Goal: Task Accomplishment & Management: Complete application form

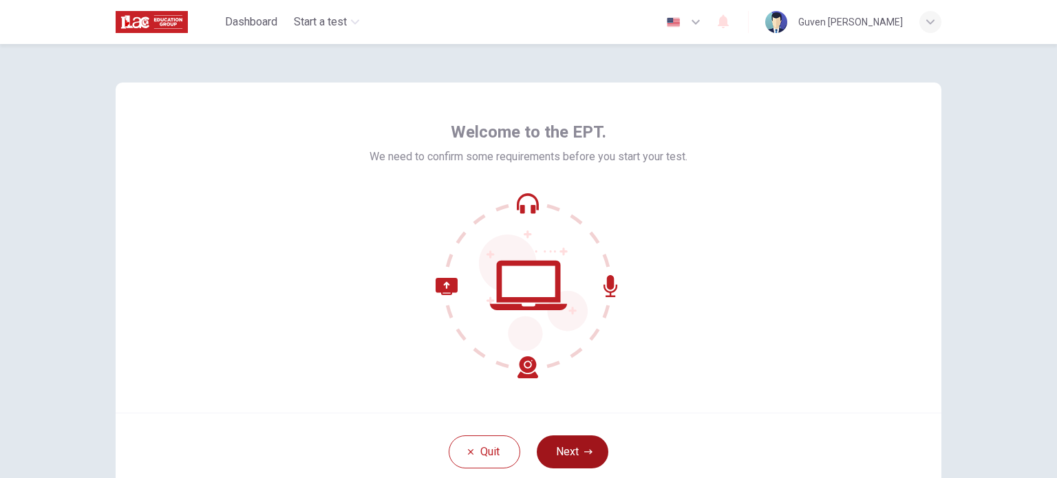
click at [563, 446] on button "Next" at bounding box center [573, 451] width 72 height 33
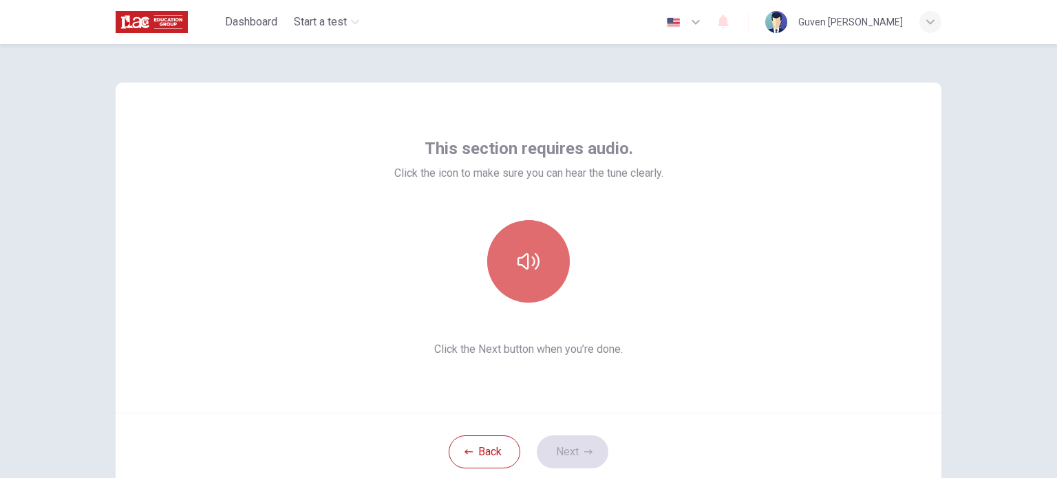
click at [512, 257] on button "button" at bounding box center [528, 261] width 83 height 83
click at [523, 274] on button "button" at bounding box center [528, 261] width 83 height 83
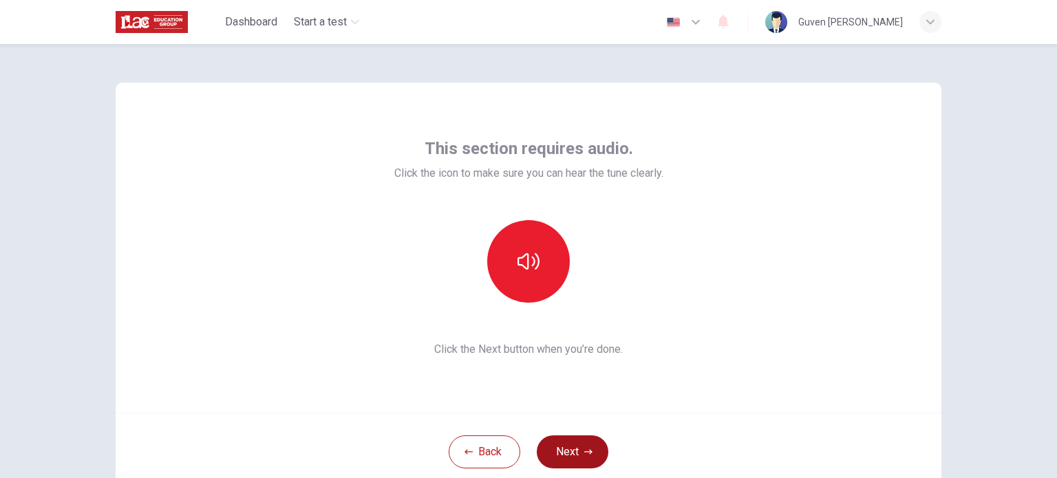
click at [568, 446] on button "Next" at bounding box center [573, 451] width 72 height 33
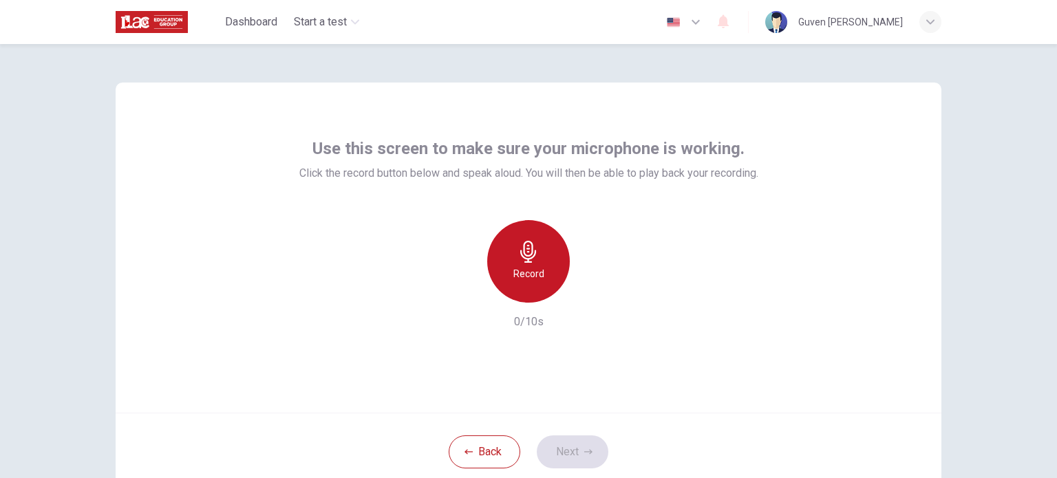
click at [529, 261] on icon "button" at bounding box center [528, 252] width 22 height 22
click at [534, 268] on div "Stop" at bounding box center [528, 261] width 83 height 83
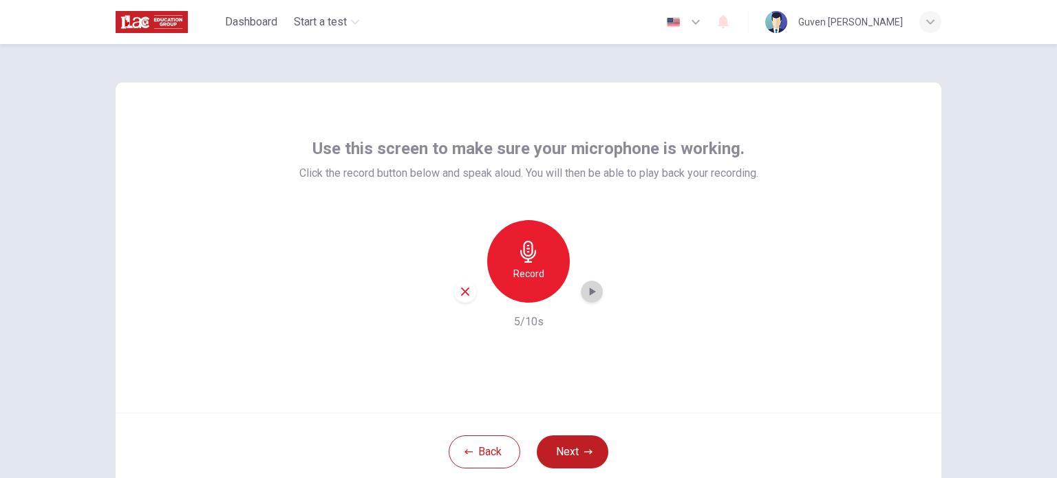
click at [585, 296] on icon "button" at bounding box center [592, 292] width 14 height 14
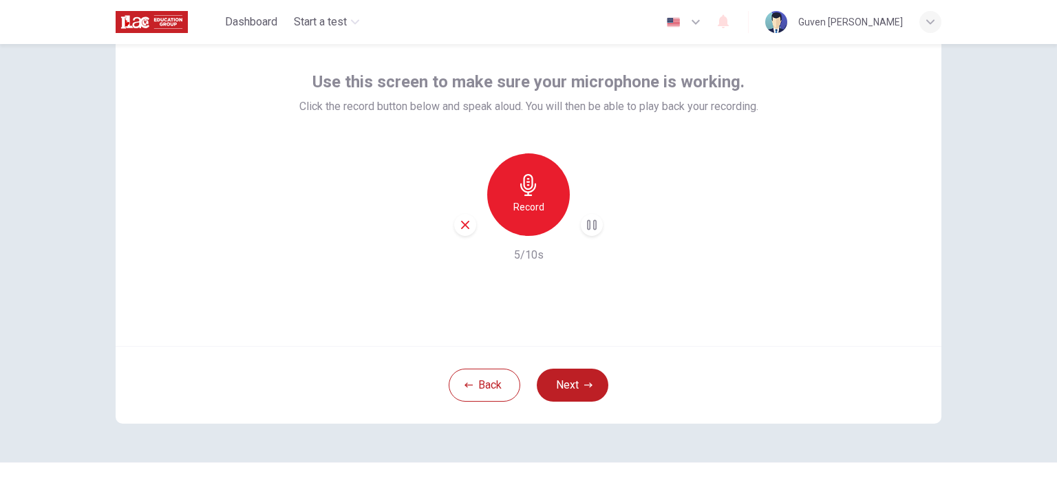
scroll to position [69, 0]
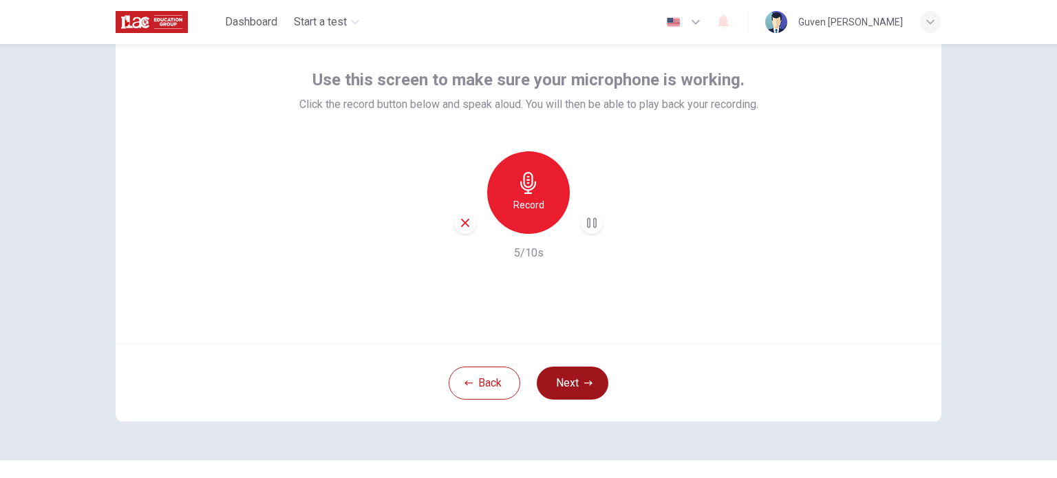
click at [565, 376] on button "Next" at bounding box center [573, 383] width 72 height 33
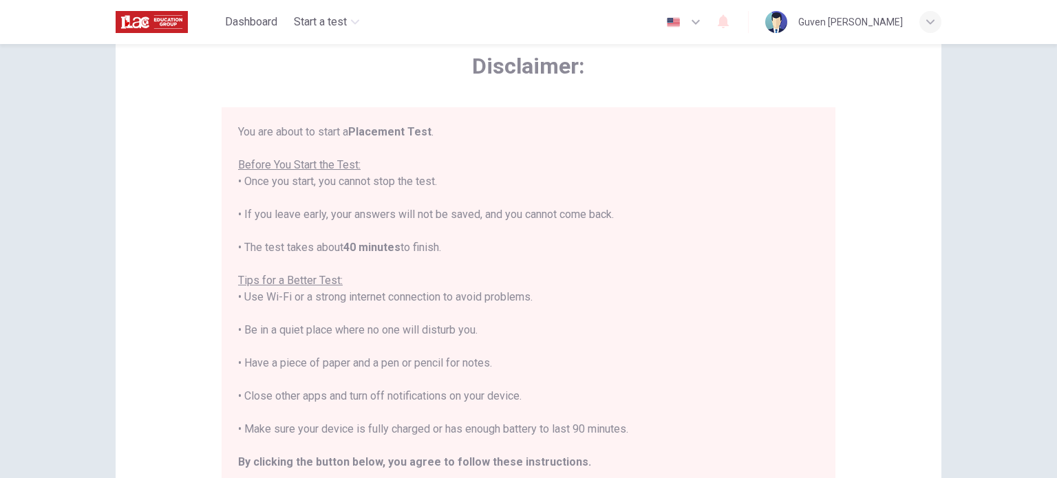
click at [678, 71] on span "Disclaimer:" at bounding box center [528, 66] width 614 height 28
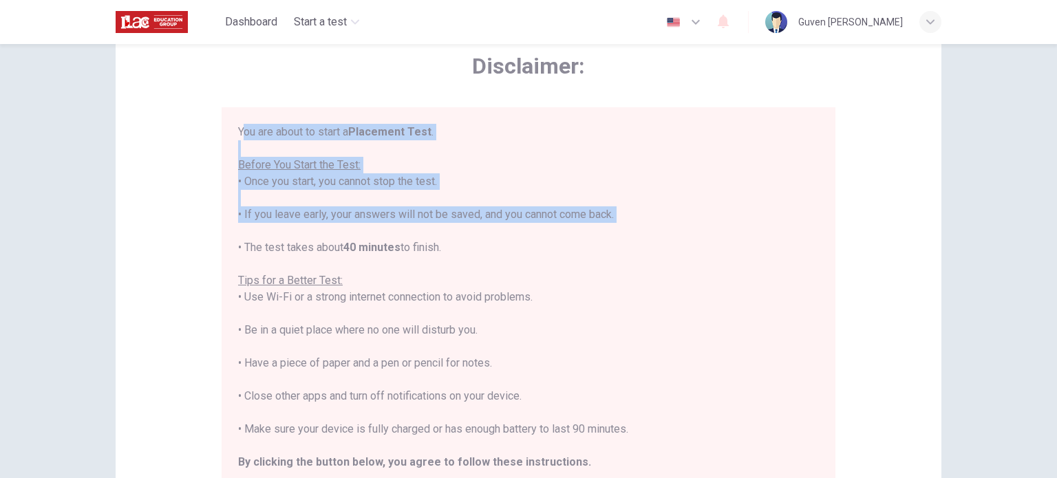
drag, startPoint x: 240, startPoint y: 136, endPoint x: 420, endPoint y: 172, distance: 183.1
click at [391, 224] on div "You are about to start a Placement Test . Before You Start the Test: • Once you…" at bounding box center [528, 314] width 581 height 380
click at [520, 107] on div "Disclaimer: You are about to start a Placement Test . Before You Start the Test…" at bounding box center [528, 278] width 614 height 453
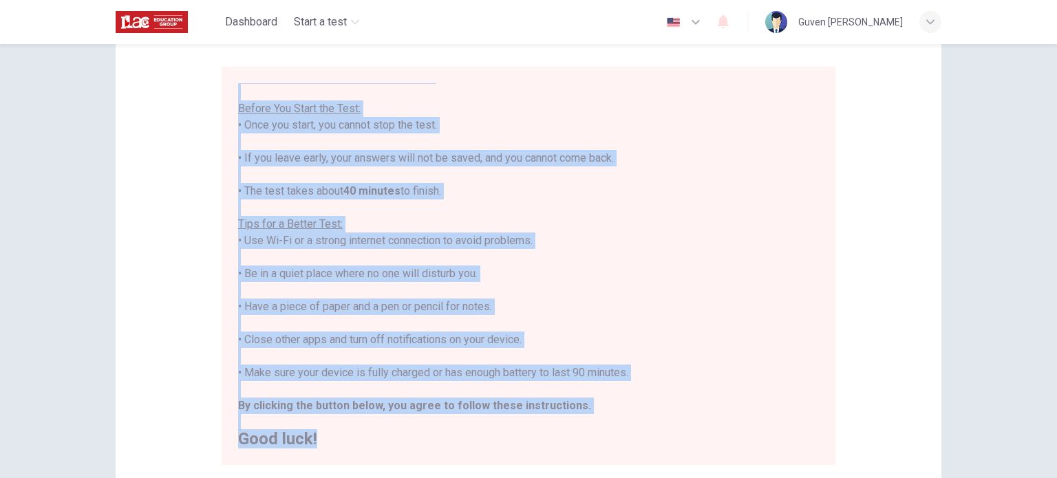
scroll to position [286, 0]
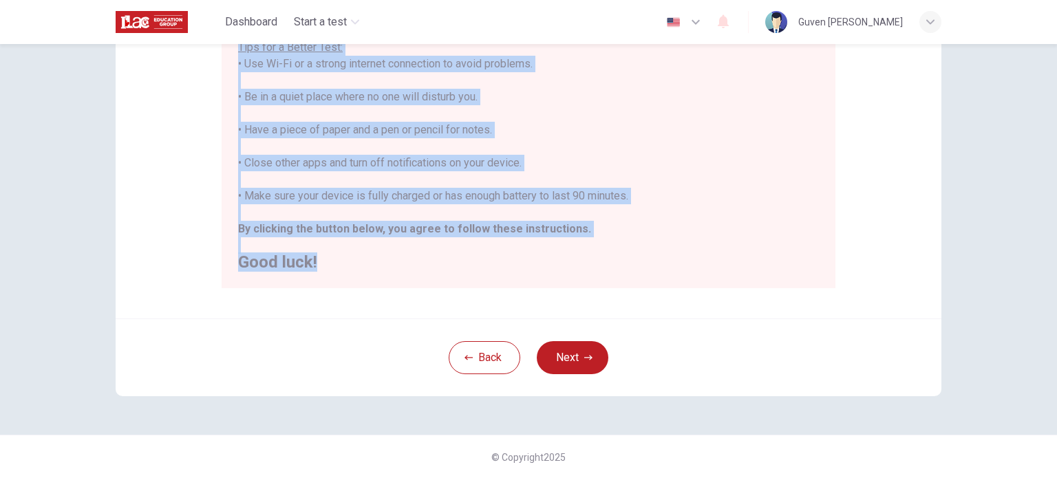
drag, startPoint x: 233, startPoint y: 129, endPoint x: 539, endPoint y: 256, distance: 331.5
click at [539, 256] on div "You are about to start a Placement Test . Before You Start the Test: • Once you…" at bounding box center [528, 89] width 614 height 398
copy div "You are about to start a Placement Test . Before You Start the Test: • Once you…"
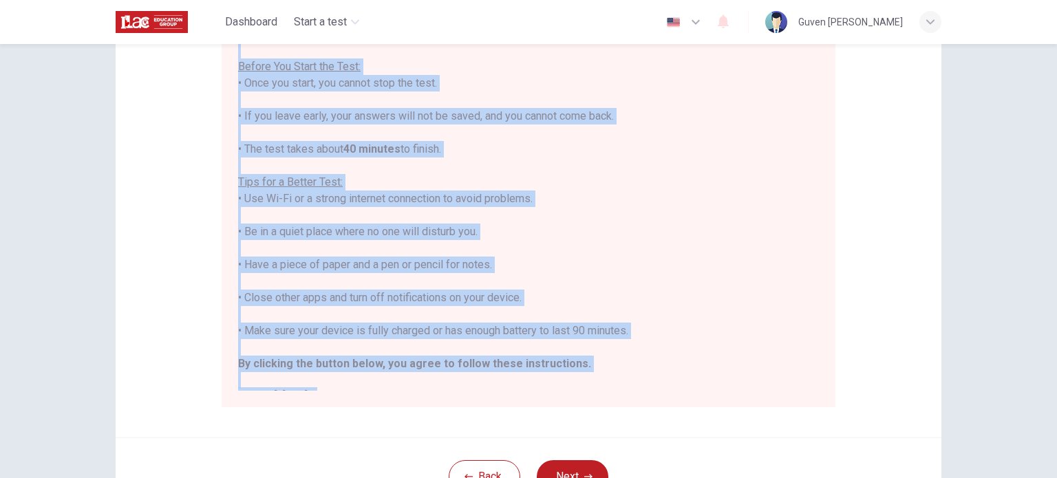
scroll to position [0, 0]
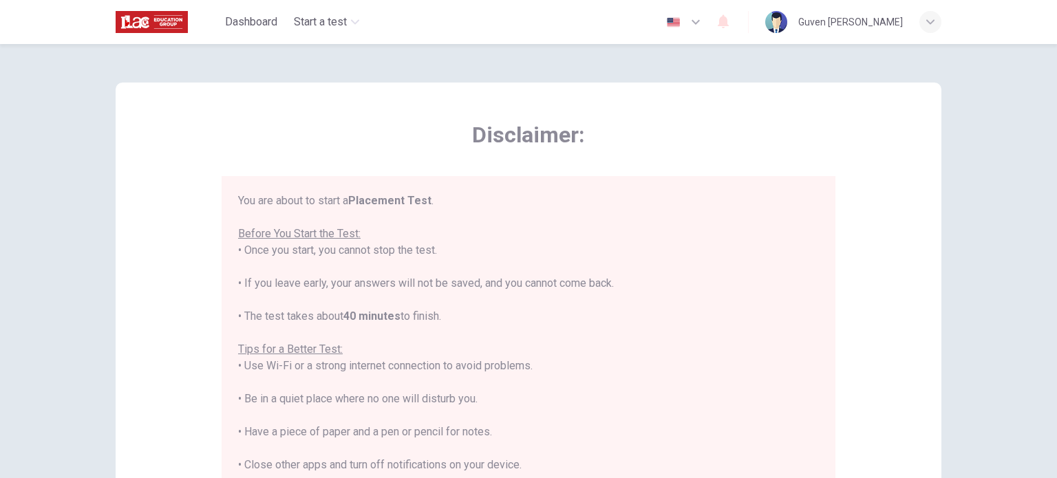
click at [770, 136] on span "Disclaimer:" at bounding box center [528, 135] width 614 height 28
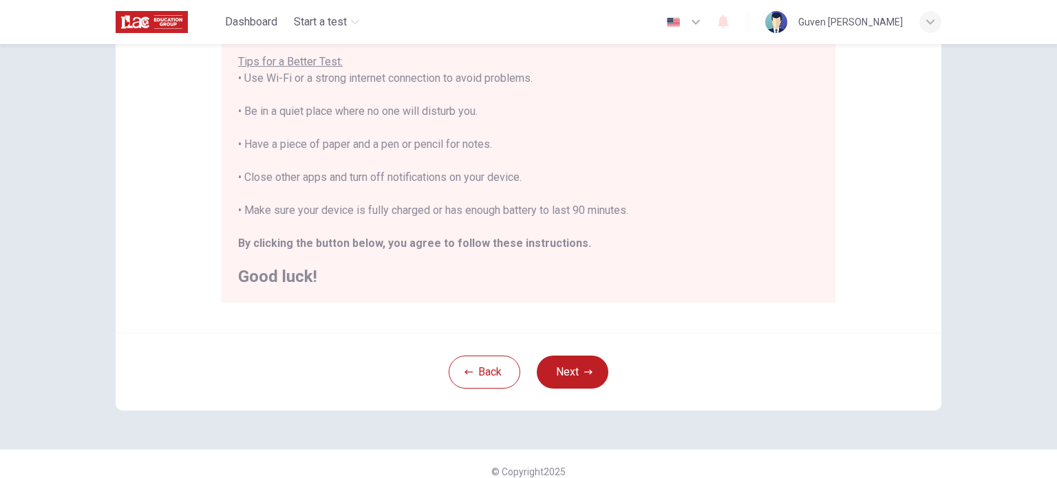
scroll to position [286, 0]
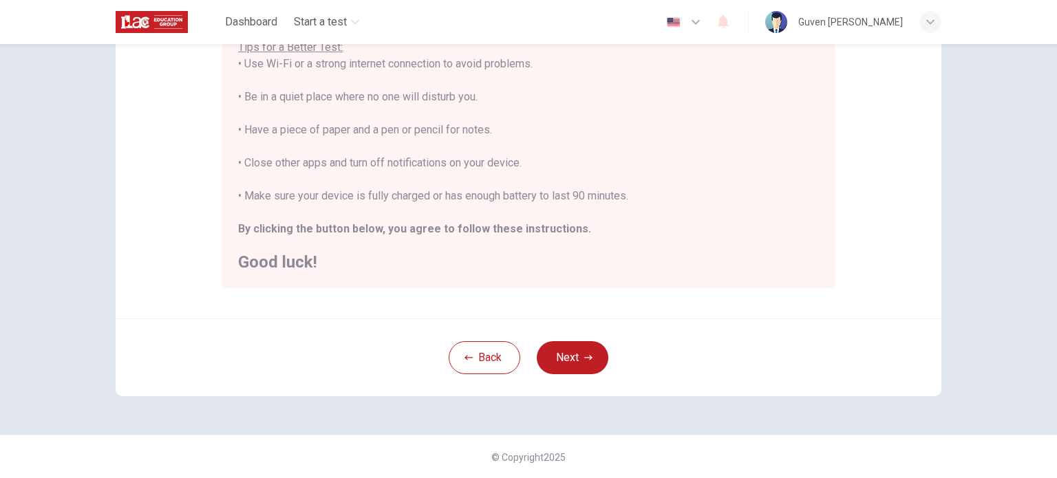
drag, startPoint x: 552, startPoint y: 387, endPoint x: 559, endPoint y: 382, distance: 7.8
click at [556, 384] on div "Back Next" at bounding box center [528, 357] width 825 height 78
click at [584, 356] on icon "button" at bounding box center [588, 358] width 8 height 8
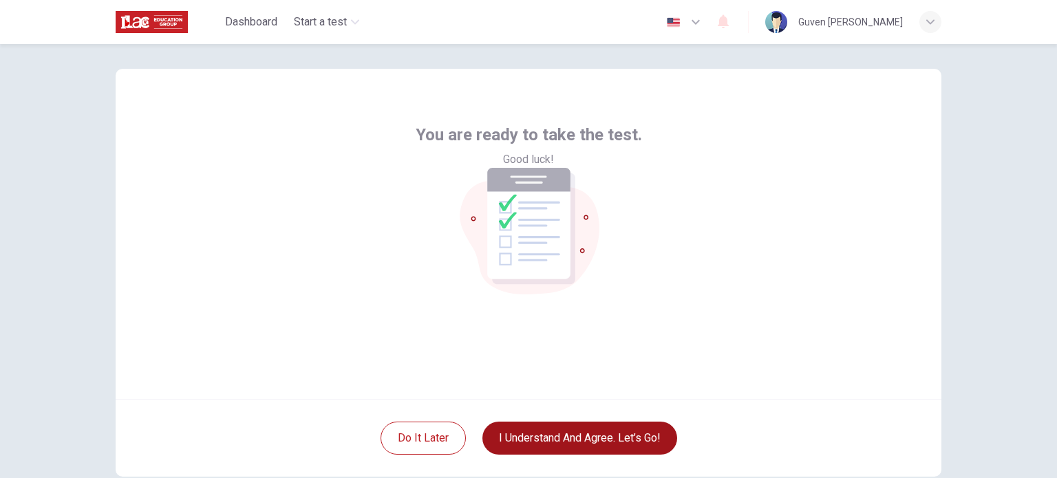
scroll to position [0, 0]
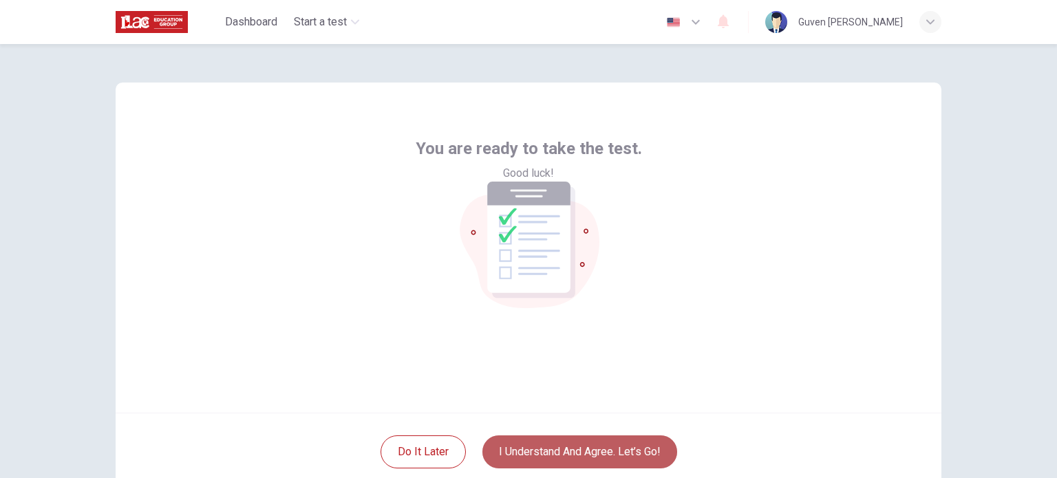
click at [496, 450] on button "I understand and agree. Let’s go!" at bounding box center [579, 451] width 195 height 33
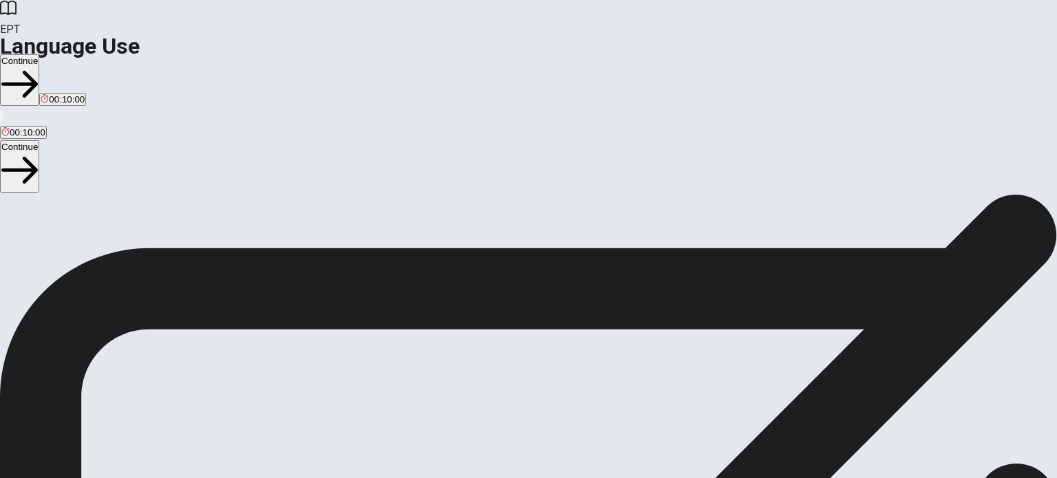
scroll to position [61, 0]
click at [39, 54] on button "Continue" at bounding box center [19, 80] width 39 height 52
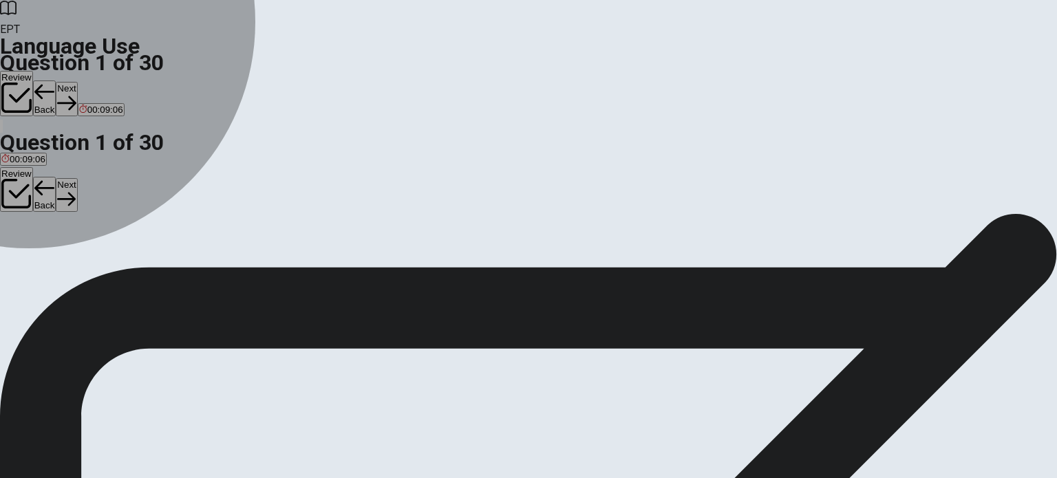
click at [122, 209] on button "C is studying" at bounding box center [99, 197] width 46 height 23
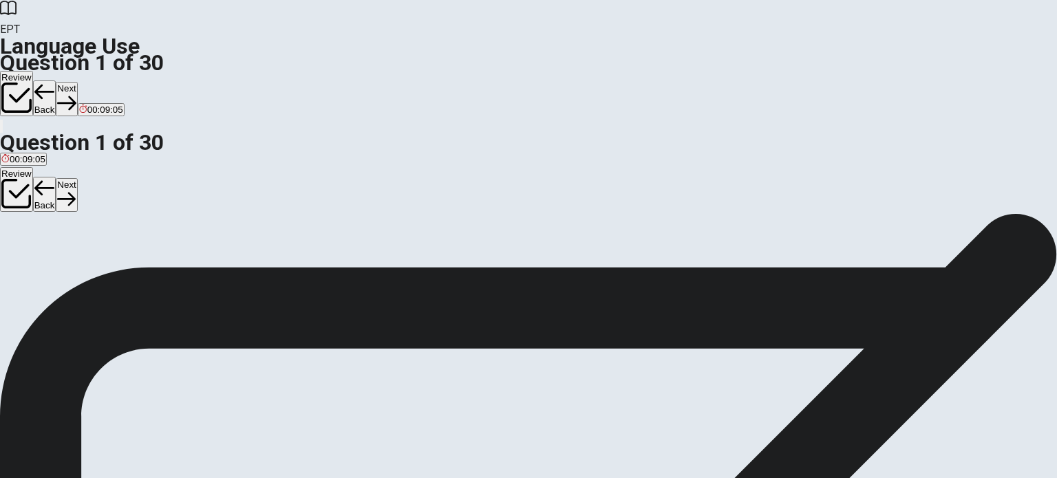
scroll to position [0, 0]
click at [77, 82] on button "Next" at bounding box center [66, 99] width 21 height 34
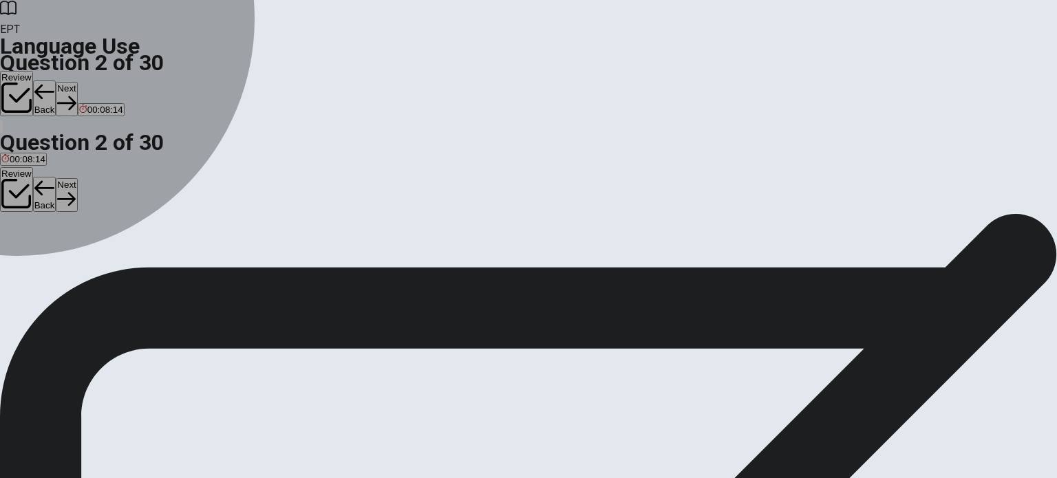
click at [166, 258] on div "D" at bounding box center [145, 253] width 41 height 10
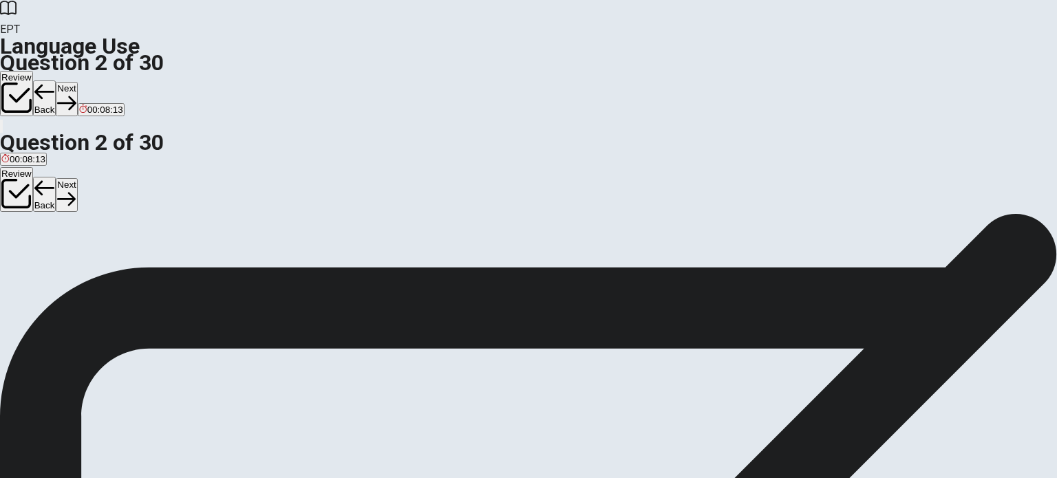
click at [77, 82] on button "Next" at bounding box center [66, 99] width 21 height 34
click at [39, 246] on button "A will meet" at bounding box center [19, 257] width 39 height 23
click at [77, 82] on button "Next" at bounding box center [66, 99] width 21 height 34
click at [80, 258] on div "D" at bounding box center [72, 253] width 17 height 10
click at [76, 94] on icon "button" at bounding box center [66, 103] width 19 height 19
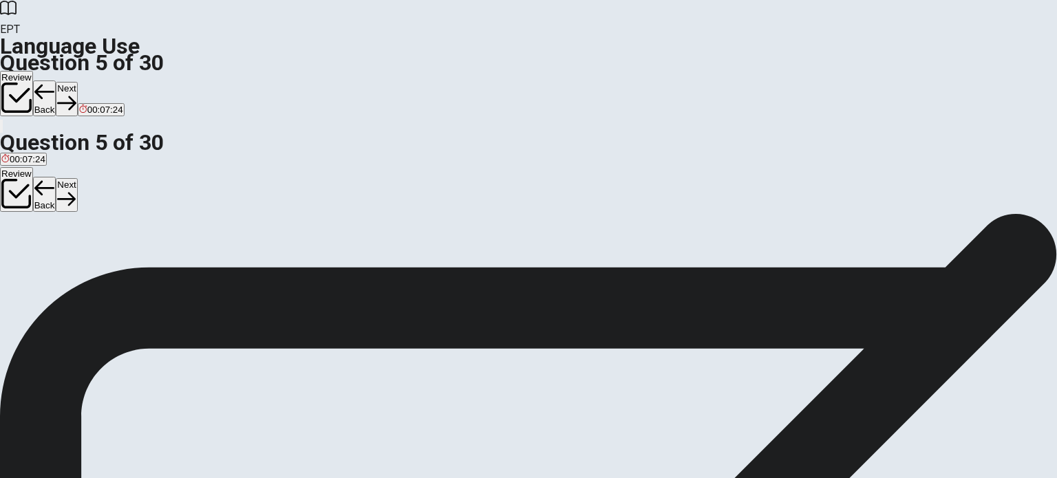
click at [63, 258] on div "B" at bounding box center [51, 253] width 24 height 10
click at [77, 82] on button "Next" at bounding box center [66, 99] width 21 height 34
click at [339, 258] on div "D" at bounding box center [296, 253] width 86 height 10
click at [54, 82] on button "Next" at bounding box center [43, 99] width 21 height 34
click at [107, 258] on div "D" at bounding box center [92, 253] width 32 height 10
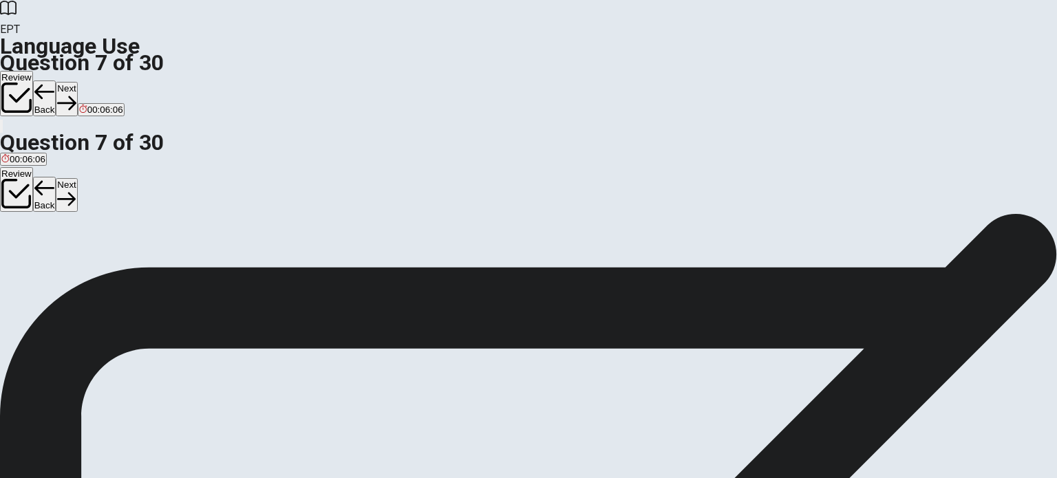
click at [77, 82] on button "Next" at bounding box center [66, 99] width 21 height 34
click at [14, 248] on div "A" at bounding box center [7, 253] width 13 height 10
click at [77, 82] on button "Next" at bounding box center [66, 99] width 21 height 34
click at [39, 258] on div "B" at bounding box center [29, 253] width 20 height 10
click at [77, 82] on button "Next" at bounding box center [66, 99] width 21 height 34
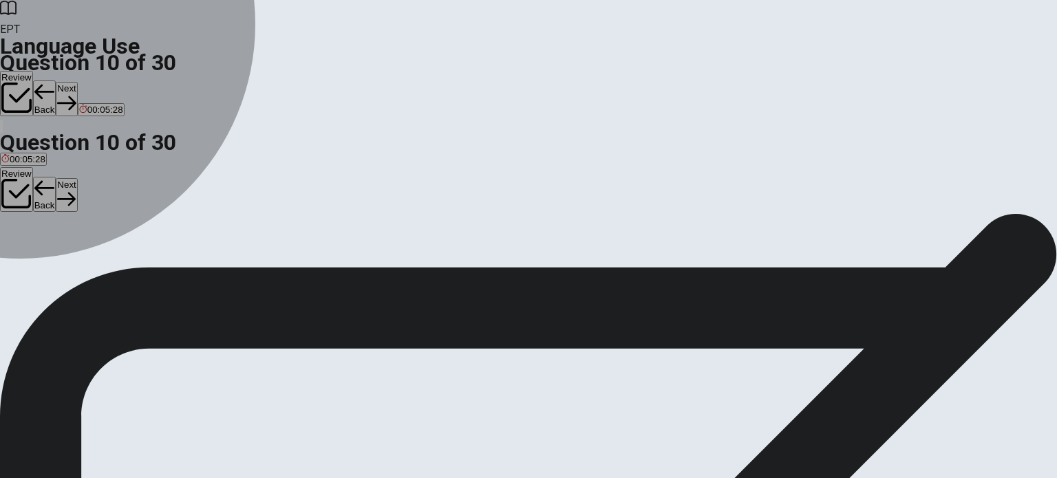
click at [90, 258] on div "B" at bounding box center [66, 253] width 48 height 10
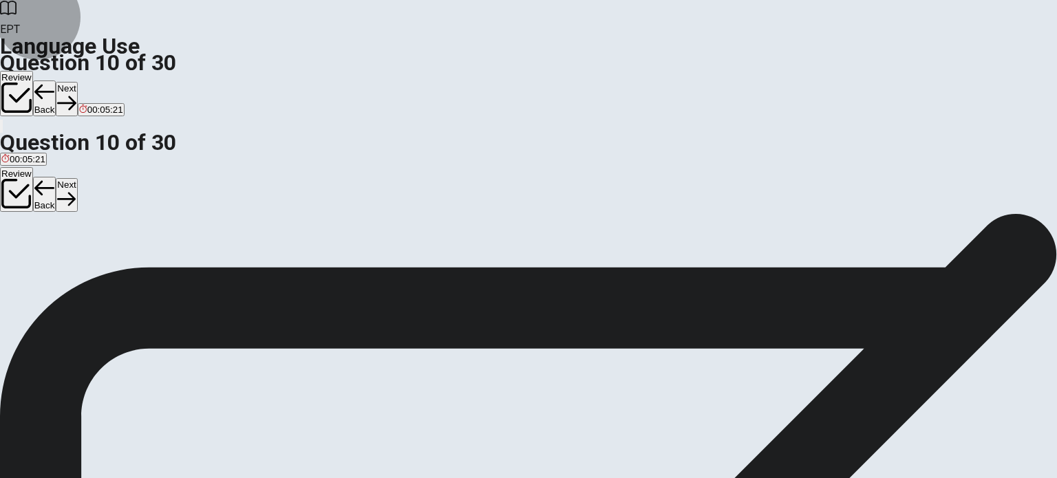
click at [77, 82] on button "Next" at bounding box center [66, 99] width 21 height 34
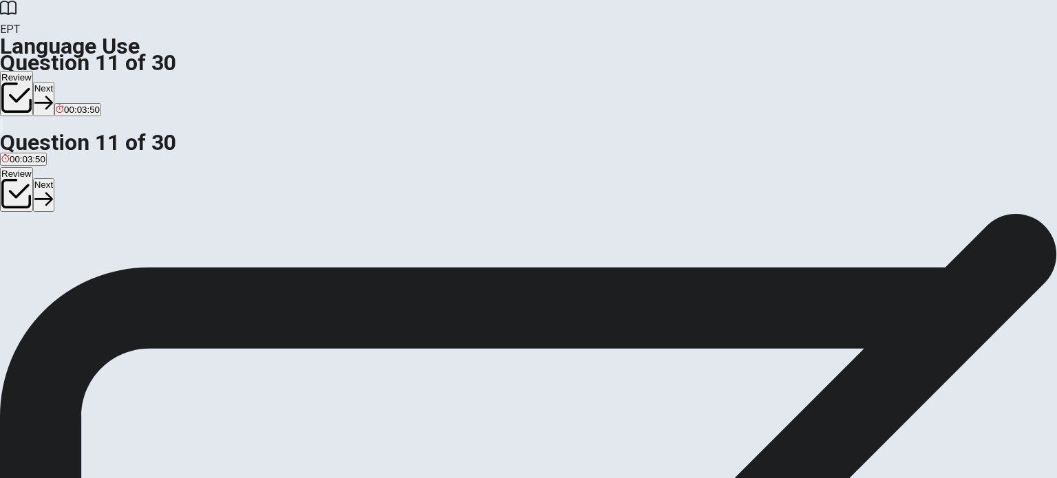
click at [107, 258] on div "B" at bounding box center [81, 253] width 50 height 10
click at [54, 82] on button "Next" at bounding box center [43, 99] width 21 height 34
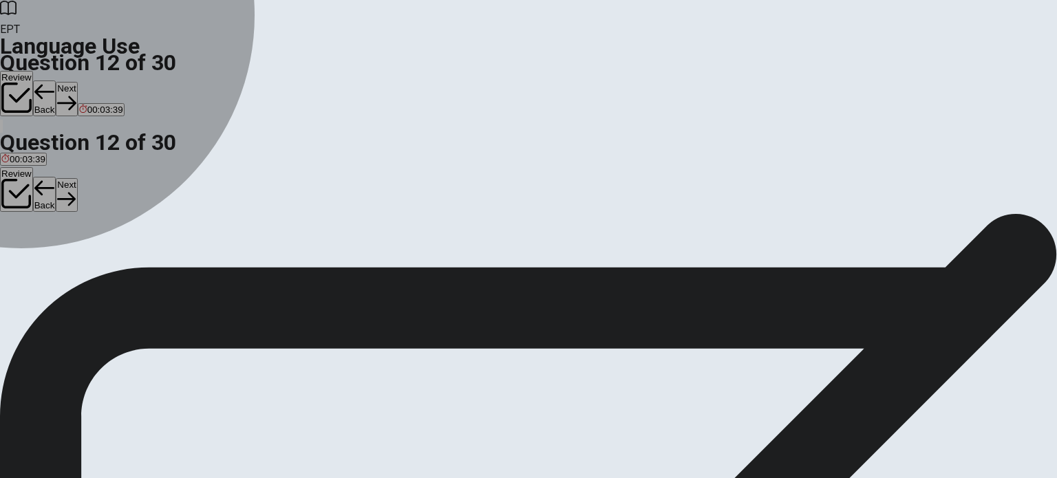
click at [61, 258] on div "D" at bounding box center [55, 253] width 10 height 10
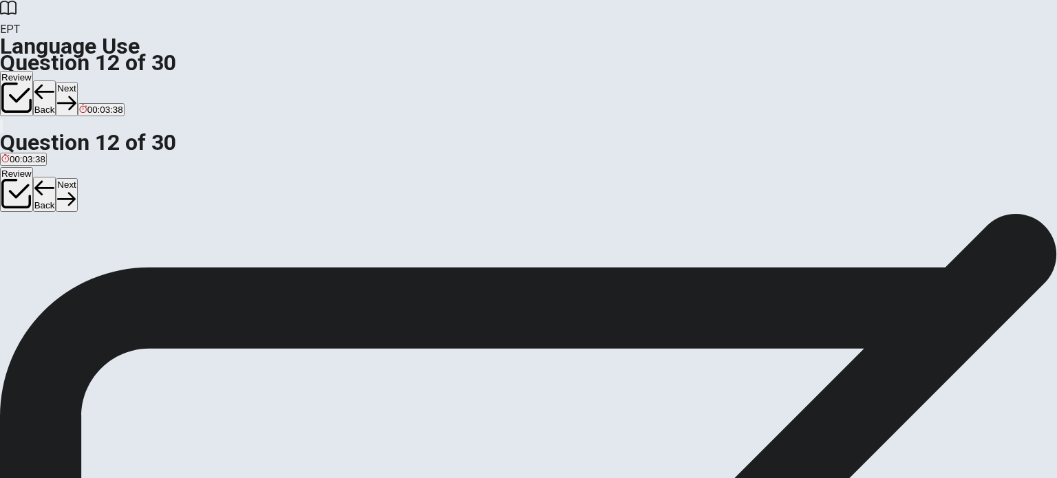
click at [76, 94] on icon "button" at bounding box center [66, 103] width 19 height 19
click at [34, 248] on div "A" at bounding box center [17, 253] width 33 height 10
click at [77, 82] on button "Next" at bounding box center [66, 99] width 21 height 34
click at [21, 248] on div "A" at bounding box center [11, 253] width 20 height 10
click at [77, 82] on button "Next" at bounding box center [66, 99] width 21 height 34
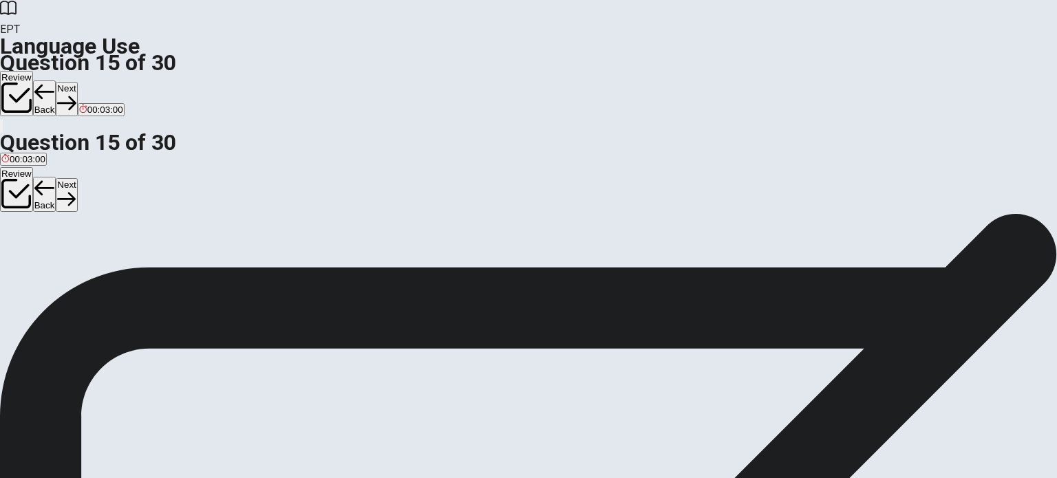
click at [91, 258] on div "C" at bounding box center [79, 253] width 23 height 10
click at [77, 82] on button "Next" at bounding box center [66, 99] width 21 height 34
click at [67, 258] on div "B" at bounding box center [49, 253] width 35 height 10
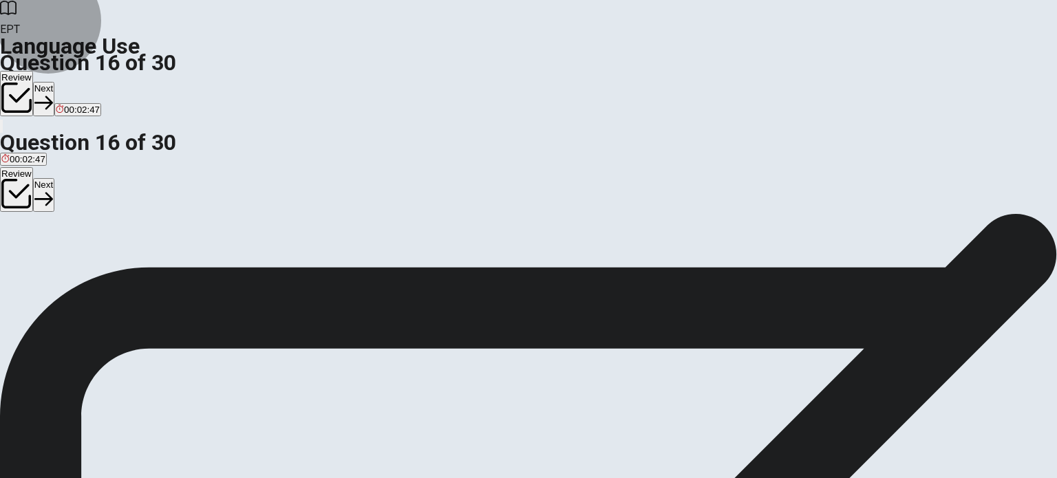
click at [54, 82] on button "Next" at bounding box center [43, 99] width 21 height 34
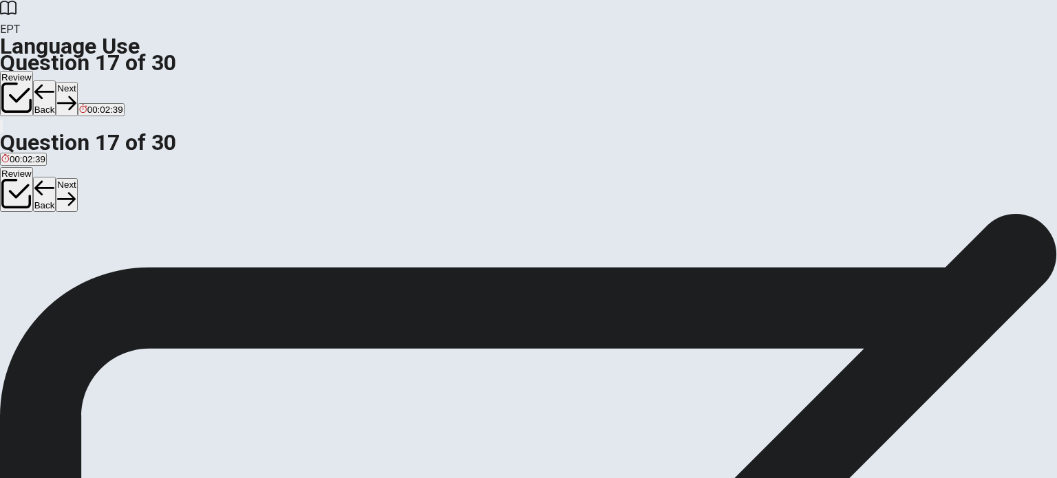
click at [109, 258] on div "D" at bounding box center [101, 253] width 17 height 10
click at [77, 82] on button "Next" at bounding box center [66, 99] width 21 height 34
click at [147, 270] on button "D a chance" at bounding box center [127, 257] width 40 height 23
click at [77, 82] on button "Next" at bounding box center [66, 99] width 21 height 34
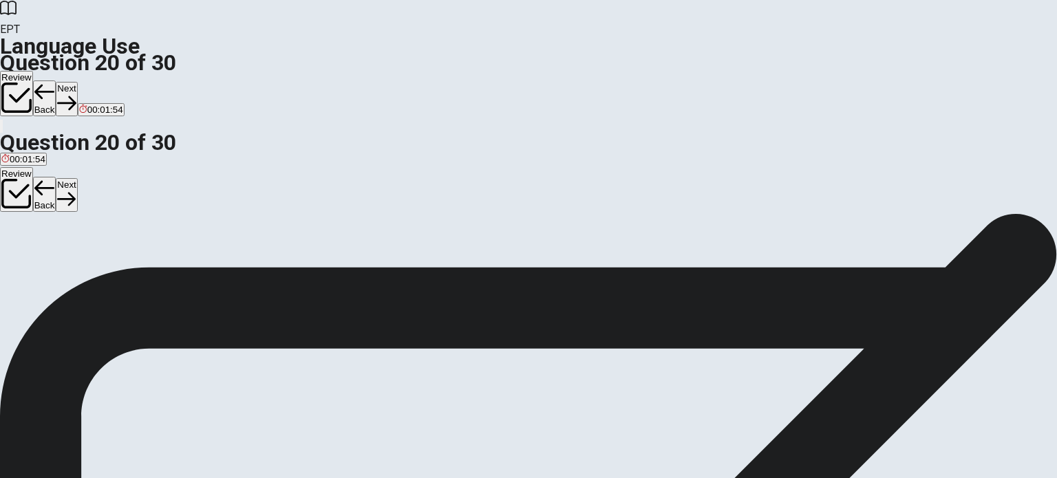
click at [42, 258] on div "B" at bounding box center [31, 253] width 21 height 10
click at [77, 82] on button "Next" at bounding box center [66, 99] width 21 height 34
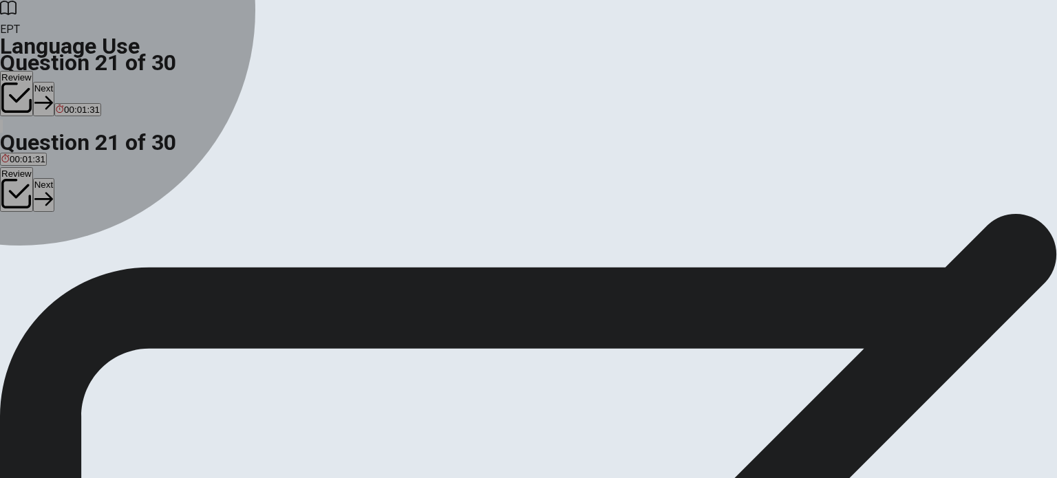
click at [85, 258] on div "C" at bounding box center [70, 253] width 30 height 10
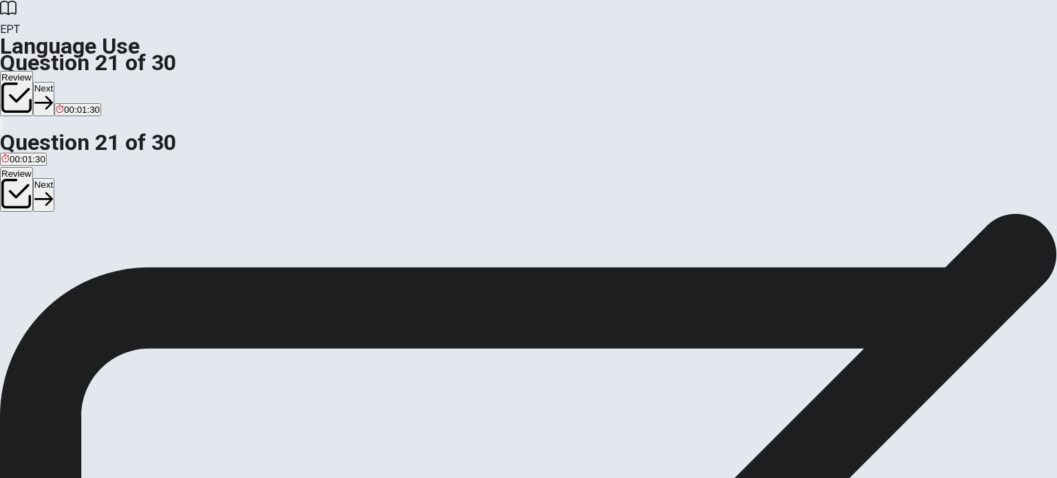
click at [54, 82] on button "Next" at bounding box center [43, 99] width 21 height 34
drag, startPoint x: 413, startPoint y: 311, endPoint x: 484, endPoint y: 280, distance: 77.9
click at [75, 258] on div "C" at bounding box center [64, 253] width 22 height 10
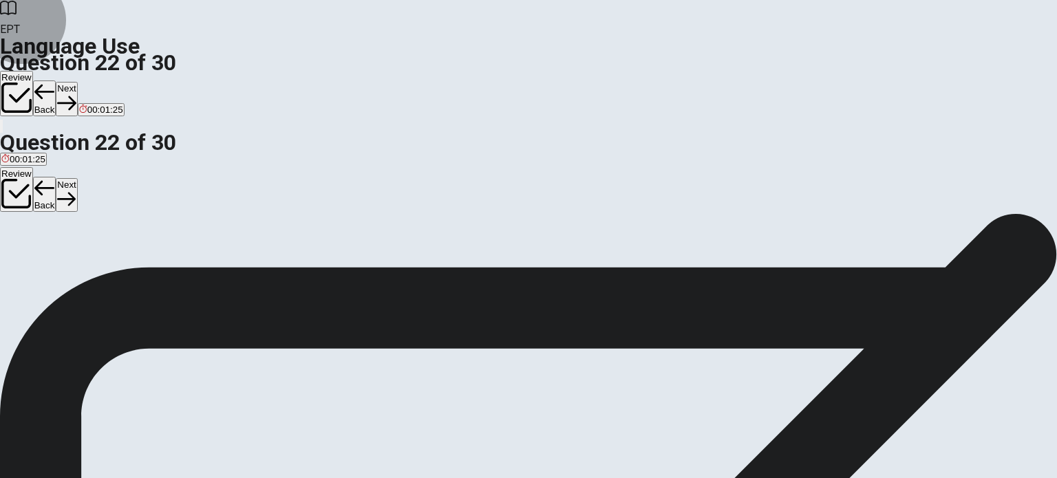
click at [77, 82] on button "Next" at bounding box center [66, 99] width 21 height 34
click at [96, 258] on div "C" at bounding box center [75, 253] width 43 height 10
click at [77, 82] on button "Next" at bounding box center [66, 99] width 21 height 34
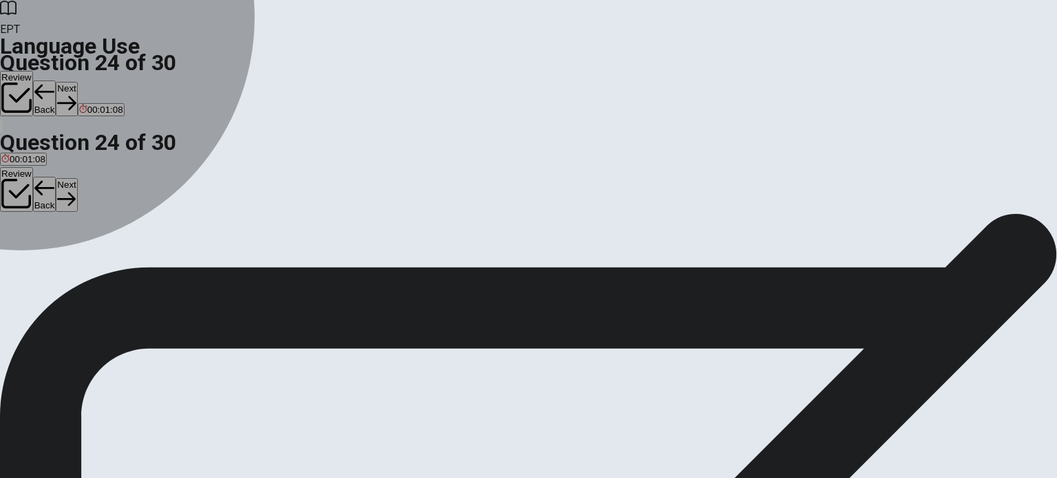
click at [30, 258] on div "B" at bounding box center [21, 253] width 15 height 10
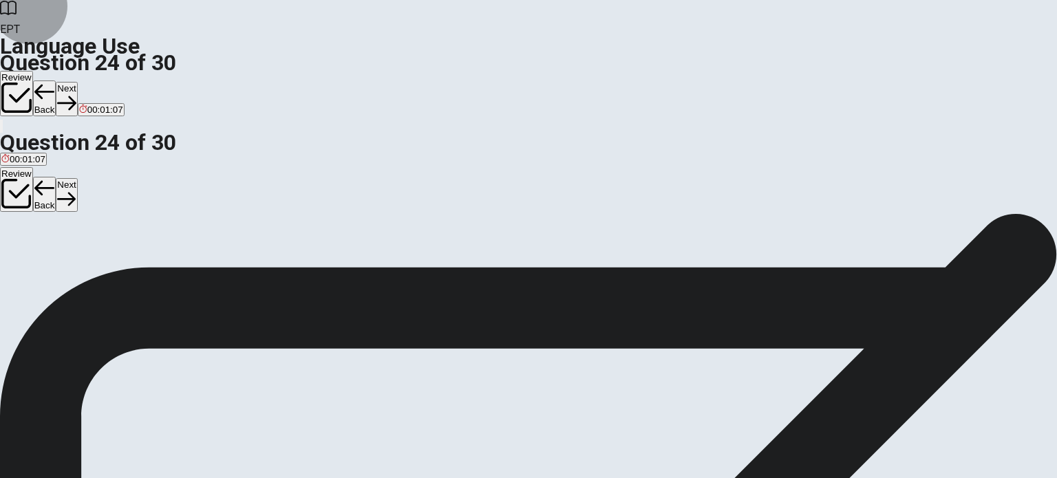
click at [77, 82] on button "Next" at bounding box center [66, 99] width 21 height 34
drag, startPoint x: 413, startPoint y: 353, endPoint x: 576, endPoint y: 197, distance: 225.3
click at [105, 258] on div "D" at bounding box center [93, 253] width 23 height 10
click at [77, 82] on button "Next" at bounding box center [66, 99] width 21 height 34
click at [43, 258] on div "B" at bounding box center [33, 253] width 19 height 10
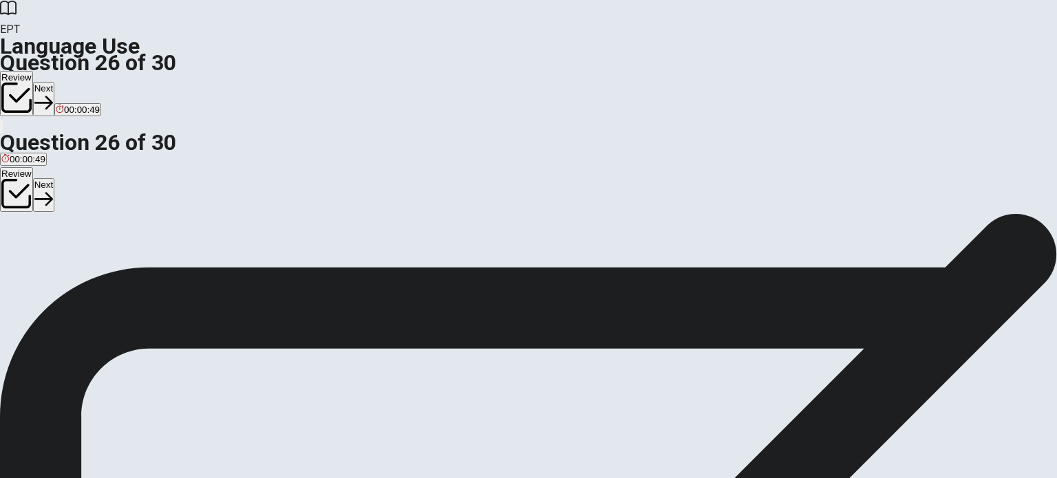
click at [54, 82] on button "Next" at bounding box center [43, 99] width 21 height 34
click at [61, 258] on div "B" at bounding box center [47, 253] width 30 height 10
click at [77, 82] on button "Next" at bounding box center [66, 99] width 21 height 34
drag, startPoint x: 413, startPoint y: 350, endPoint x: 477, endPoint y: 313, distance: 74.0
click at [378, 258] on div "D" at bounding box center [326, 253] width 104 height 10
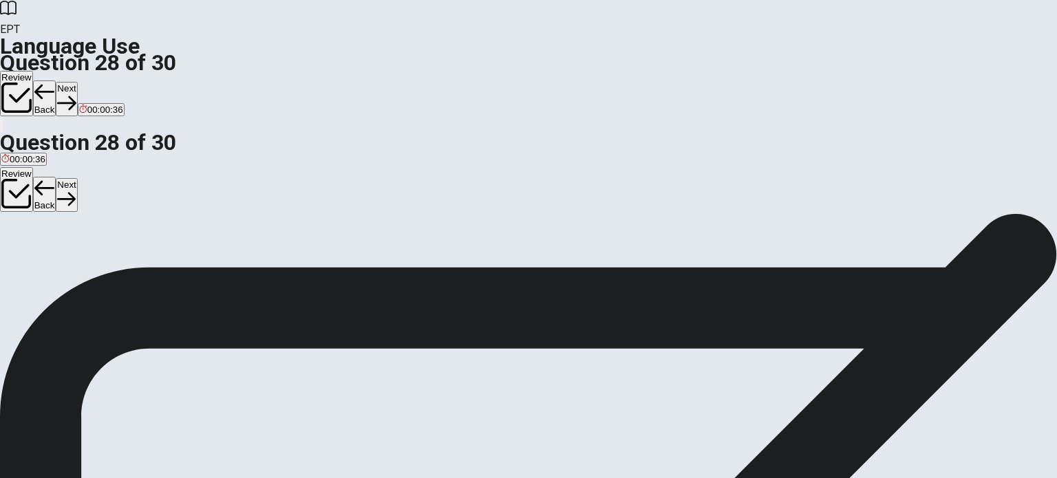
click at [77, 82] on button "Next" at bounding box center [66, 99] width 21 height 34
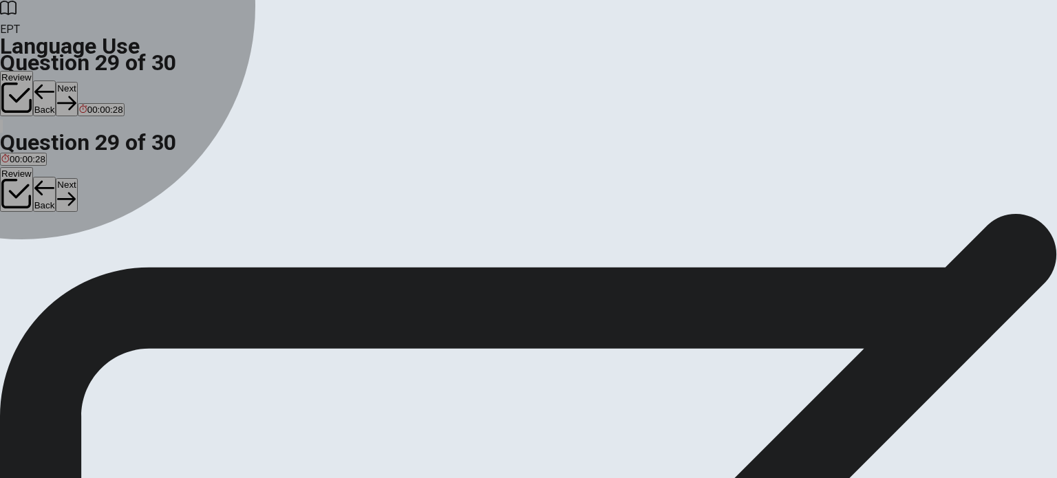
click at [71, 270] on button "C sing" at bounding box center [61, 257] width 19 height 23
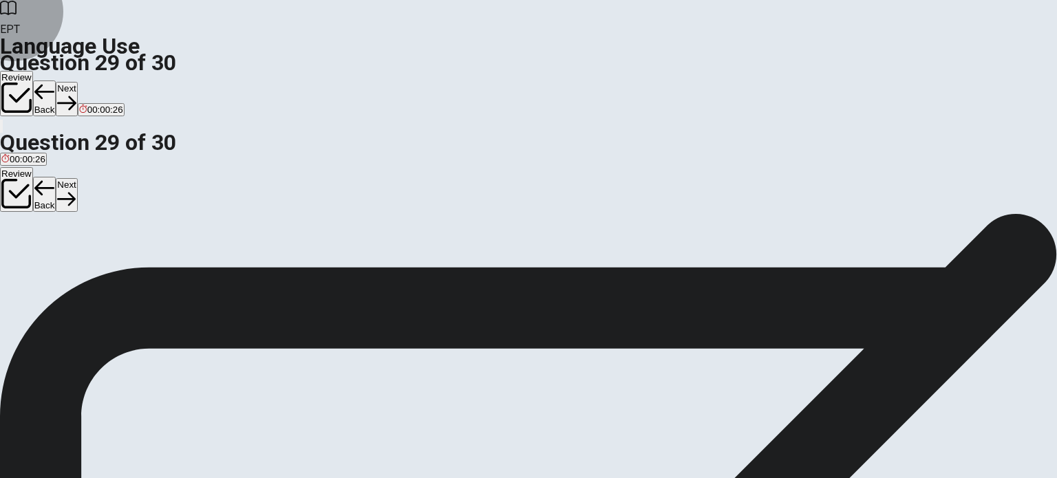
click at [77, 82] on button "Next" at bounding box center [66, 99] width 21 height 34
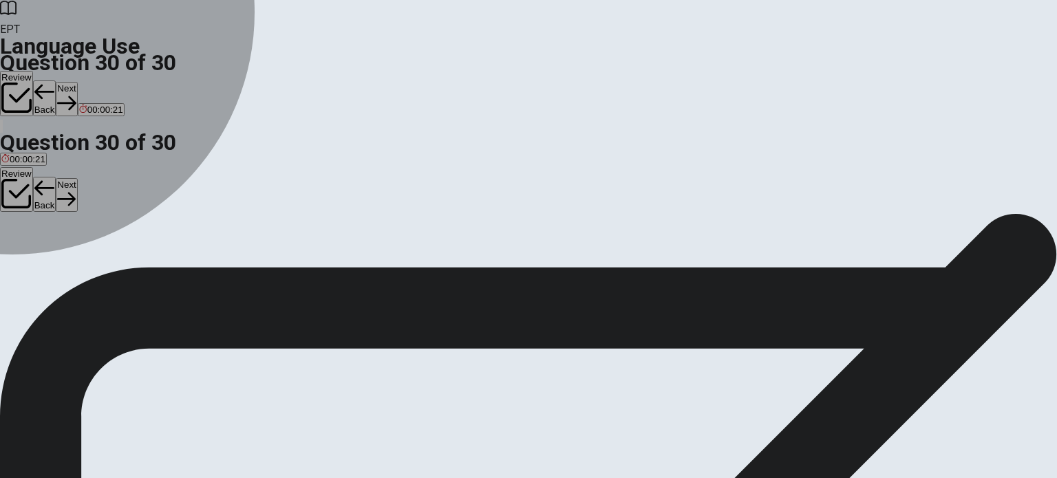
click at [80, 258] on div "D" at bounding box center [69, 253] width 21 height 10
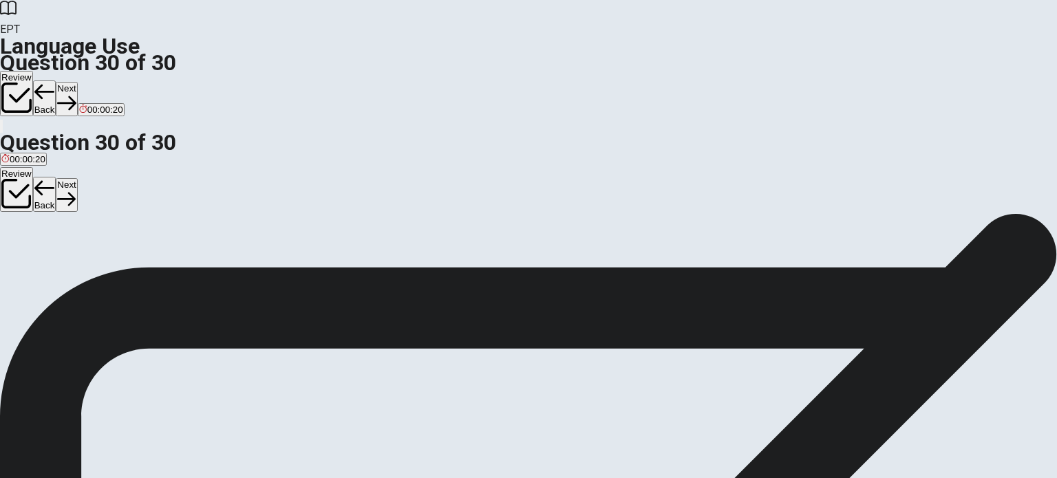
click at [77, 82] on button "Next" at bounding box center [66, 99] width 21 height 34
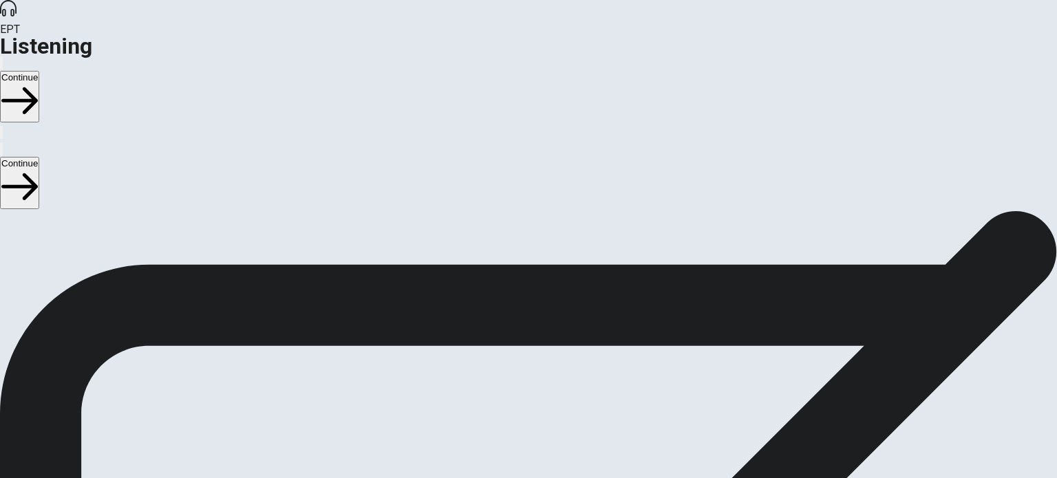
scroll to position [0, 0]
click at [39, 71] on button "Continue" at bounding box center [19, 97] width 39 height 52
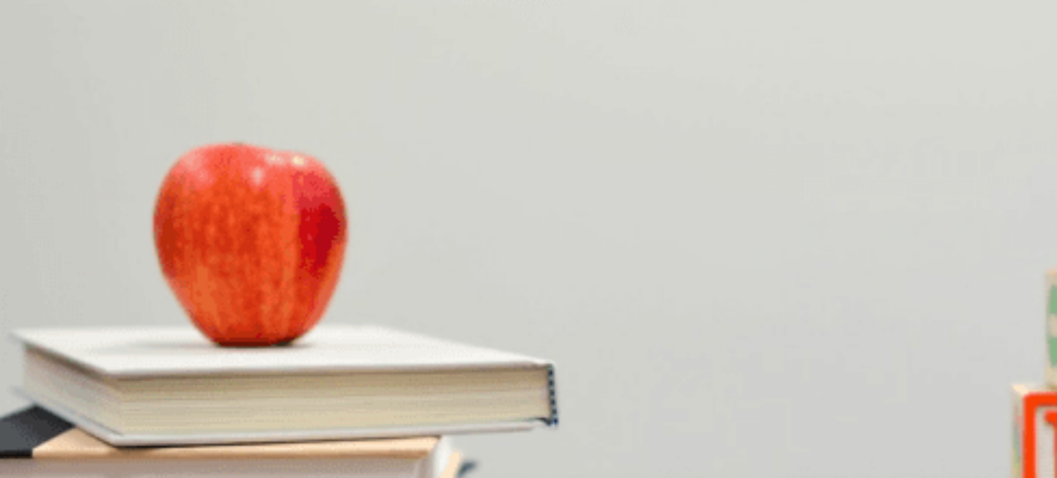
click at [528, 224] on h4 "Question 1" at bounding box center [528, 232] width 1057 height 17
drag, startPoint x: 187, startPoint y: 195, endPoint x: 166, endPoint y: 205, distance: 23.7
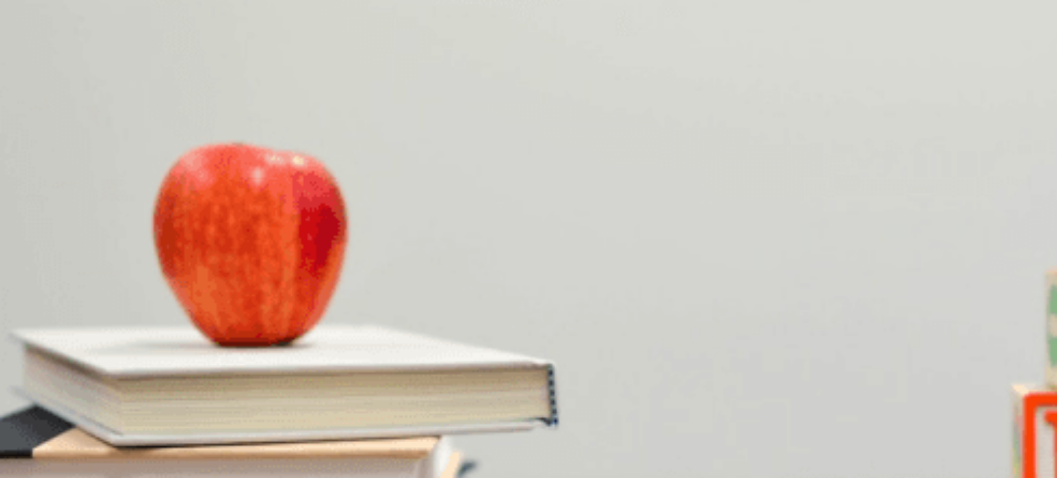
scroll to position [275, 0]
click at [97, 319] on div "A" at bounding box center [49, 324] width 96 height 10
click at [187, 261] on div "C" at bounding box center [161, 266] width 52 height 10
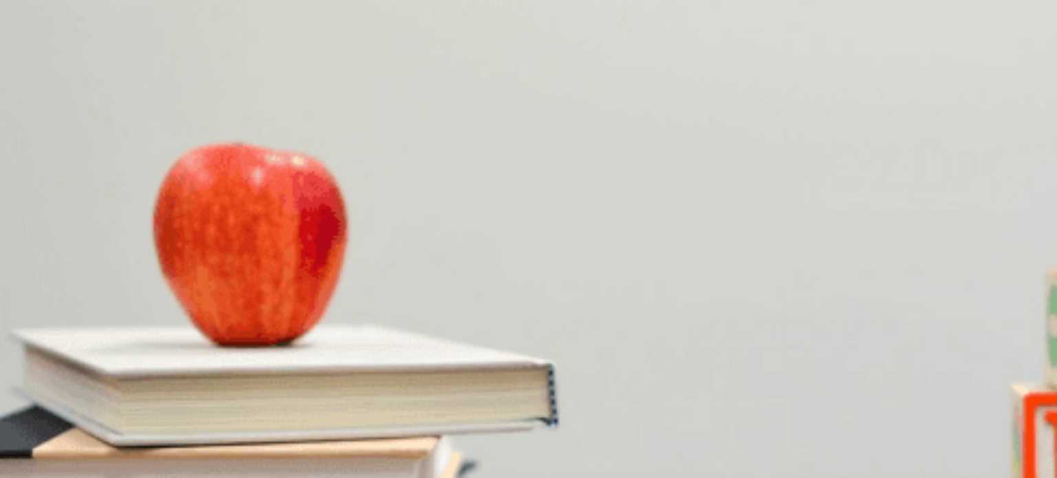
click at [66, 377] on div "B" at bounding box center [50, 382] width 32 height 10
click at [33, 376] on button "A Excited" at bounding box center [16, 387] width 33 height 23
click at [72, 435] on div "A" at bounding box center [36, 440] width 70 height 10
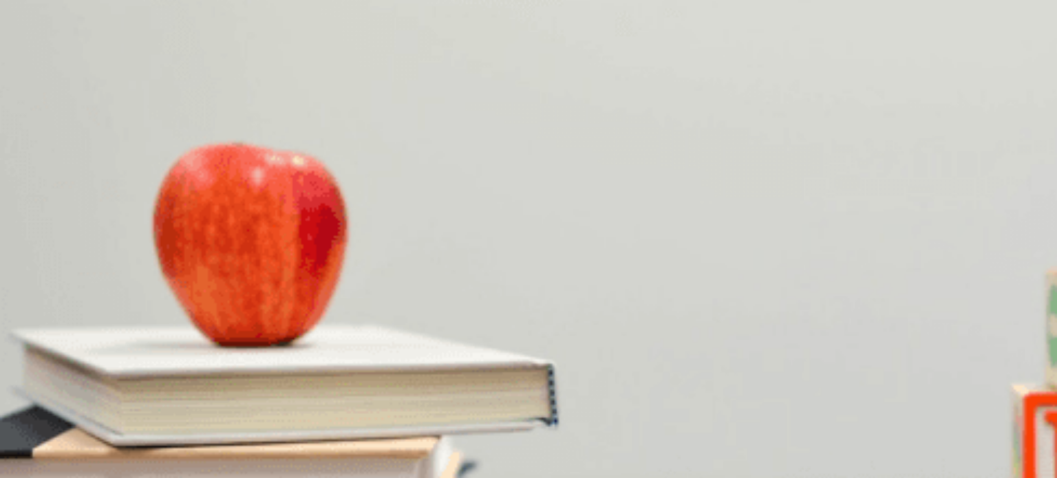
click at [144, 355] on div "C" at bounding box center [131, 360] width 25 height 10
click at [39, 71] on button "Continue" at bounding box center [19, 97] width 39 height 52
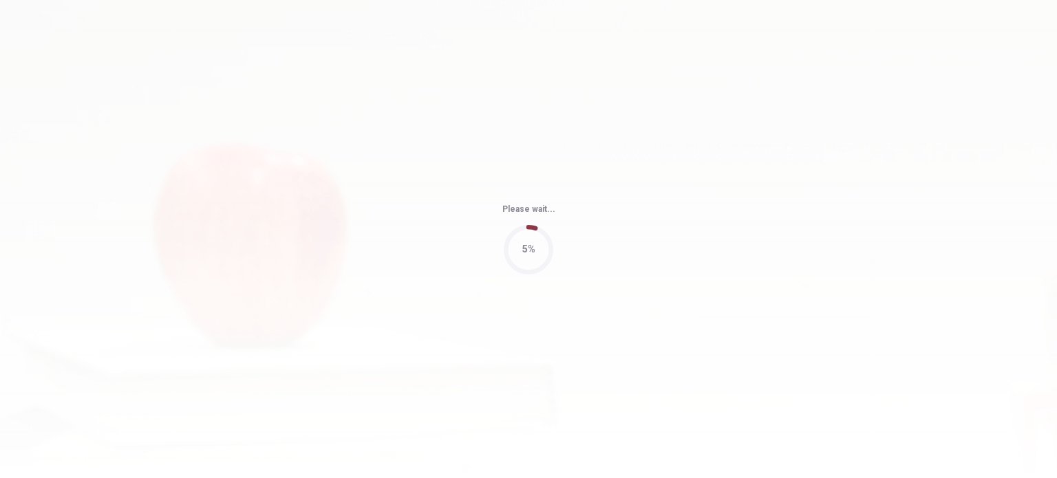
type input "76"
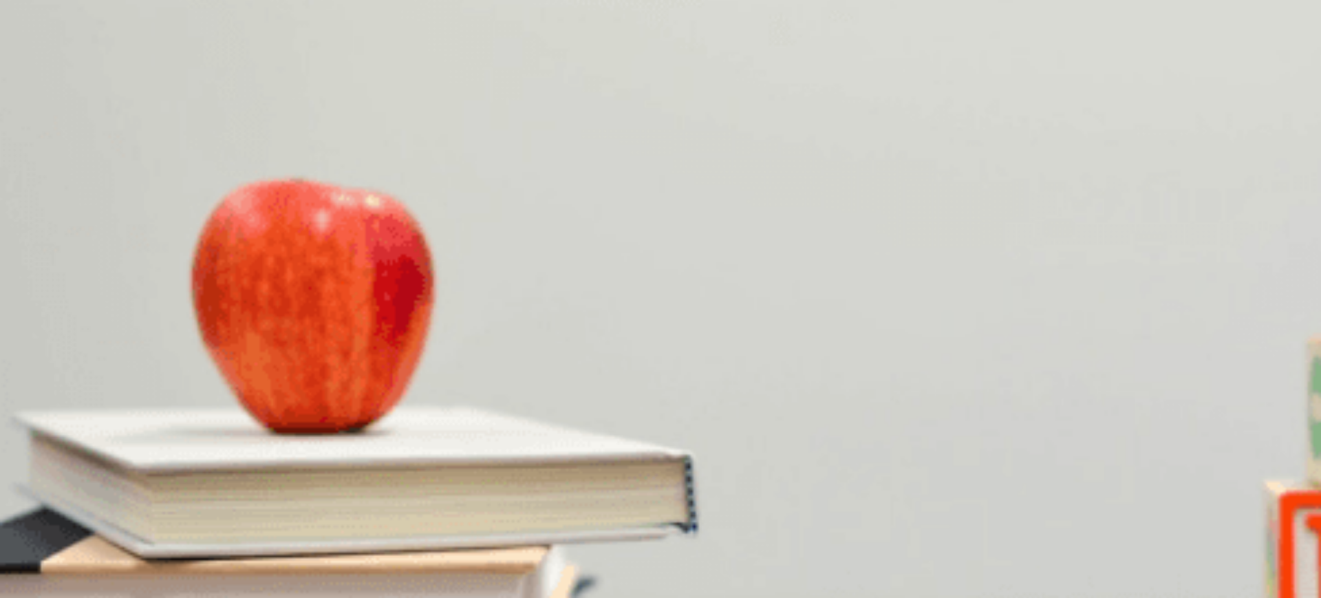
scroll to position [0, 0]
click at [259, 282] on span "Three times a week" at bounding box center [219, 277] width 80 height 10
click at [247, 319] on div "C" at bounding box center [221, 324] width 52 height 10
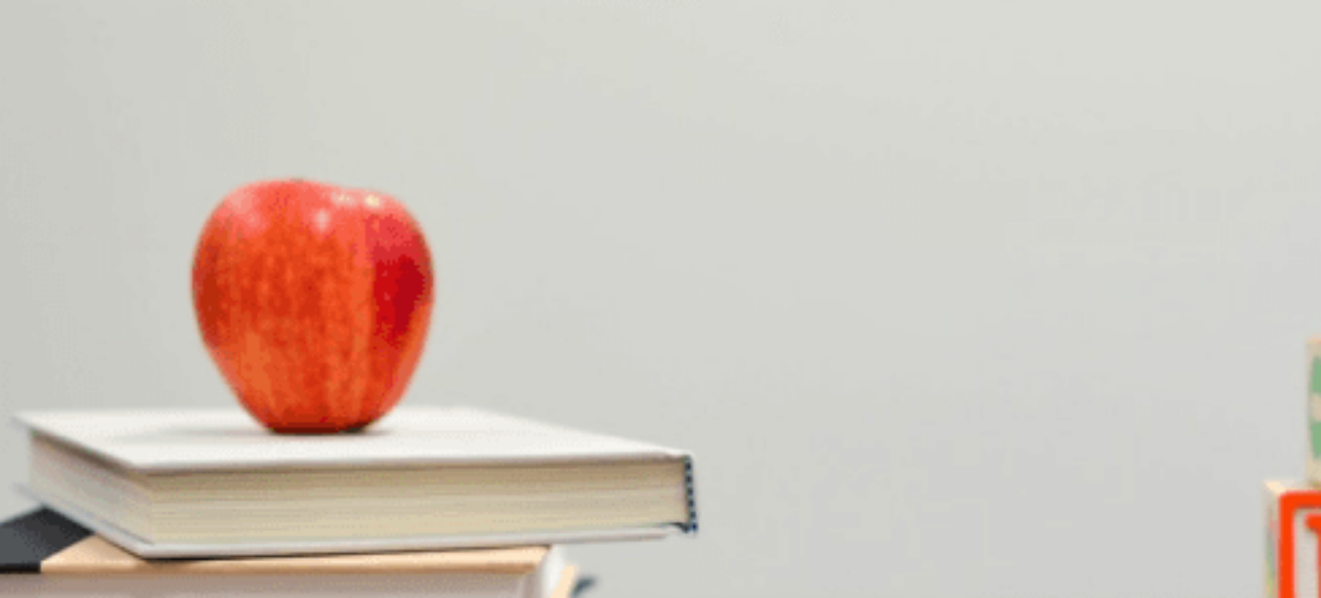
click at [694, 477] on div "A Start a new diet B Workout more regularly C Go on a vacation D Join a sports …" at bounding box center [660, 503] width 1321 height 25
click at [693, 477] on div "A Start a new diet B Workout more regularly C Go on a vacation D Join a sports …" at bounding box center [660, 503] width 1321 height 25
click at [163, 477] on span "Workout more regularly" at bounding box center [115, 508] width 95 height 10
click at [344, 445] on span "Working out less" at bounding box center [310, 450] width 67 height 10
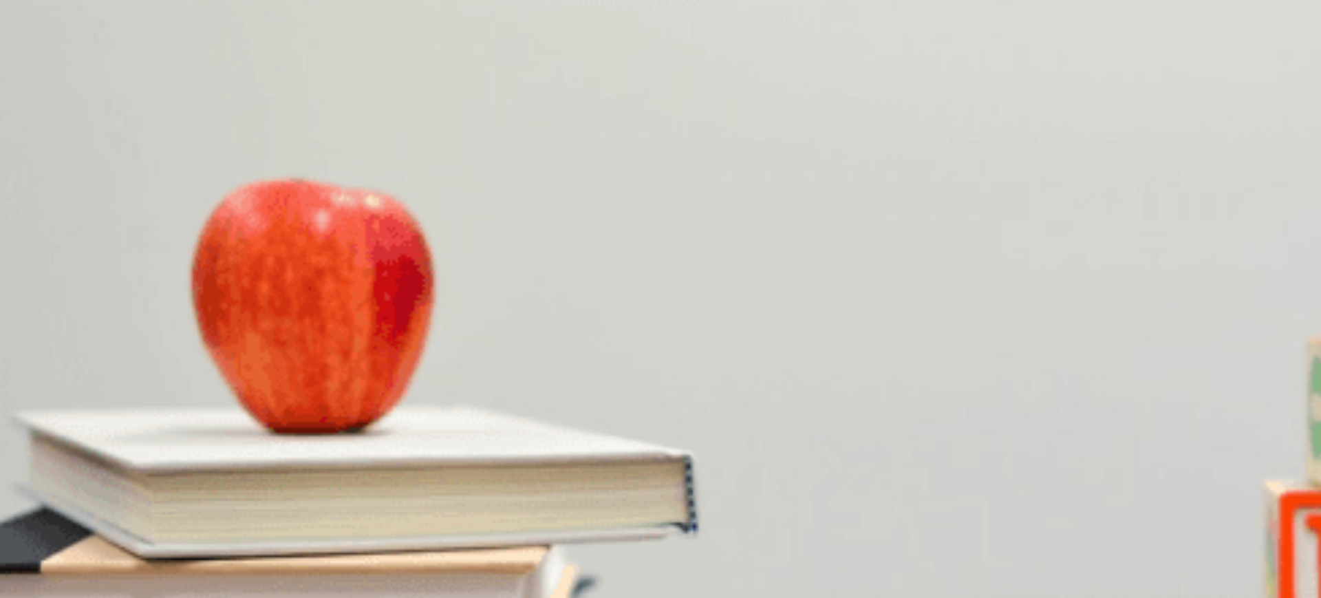
scroll to position [595, 0]
click at [69, 376] on button "A She has no time" at bounding box center [34, 387] width 69 height 23
click at [39, 71] on button "Continue" at bounding box center [19, 97] width 39 height 52
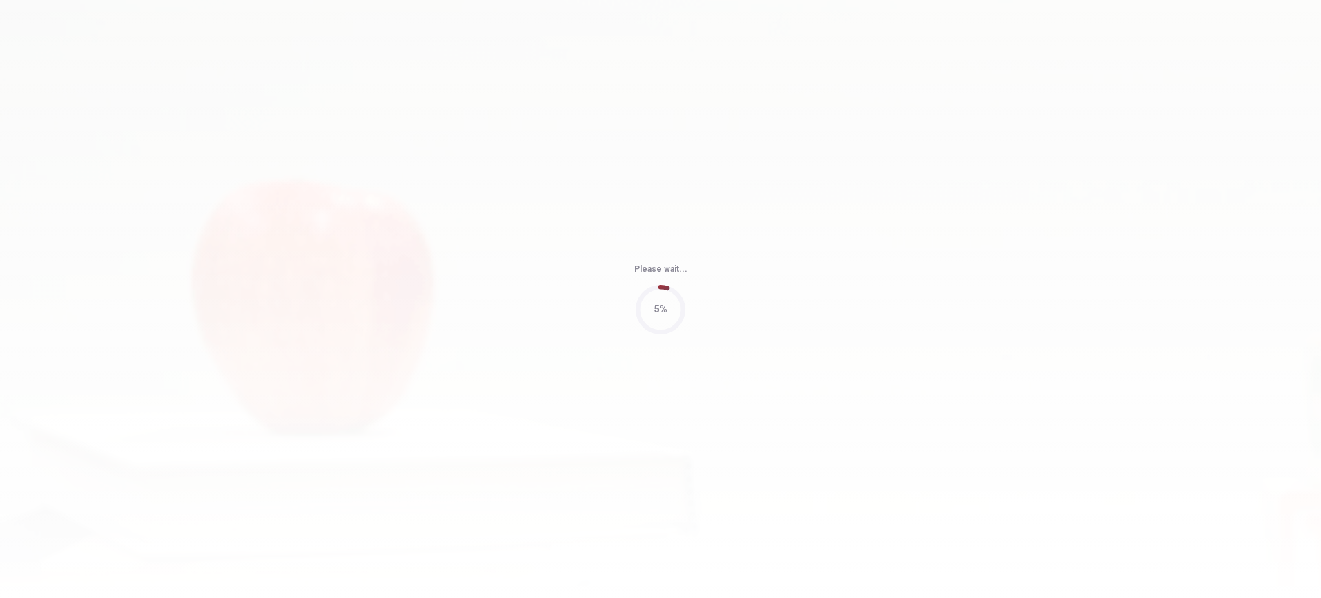
type input "66"
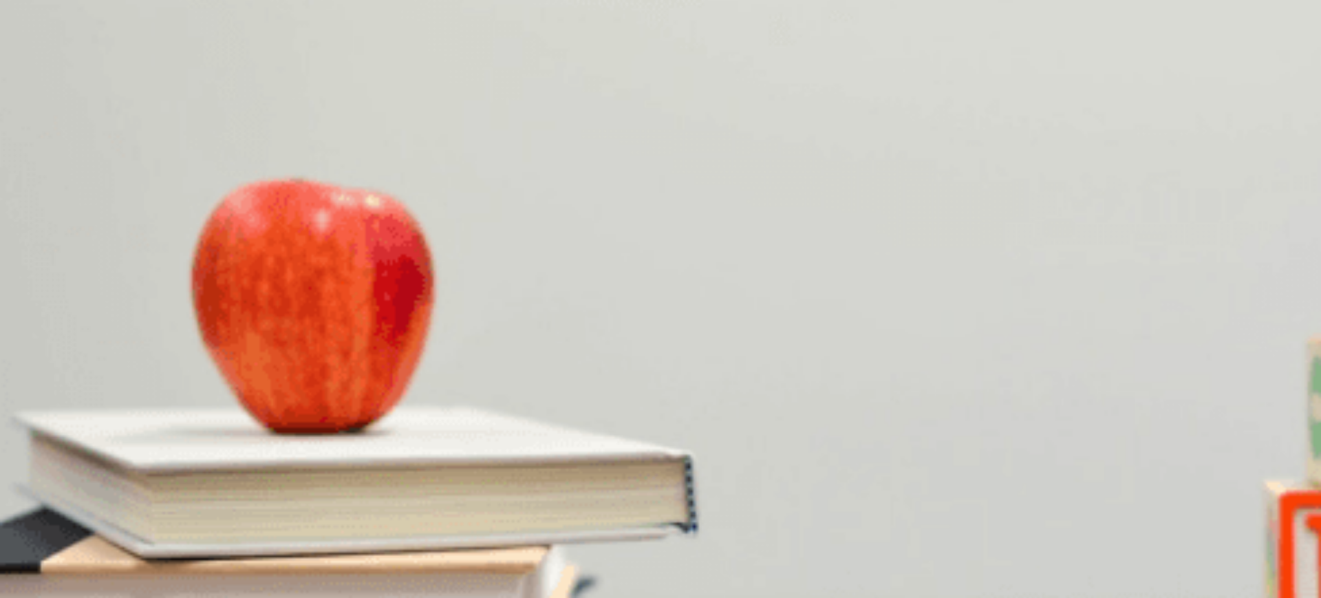
scroll to position [602, 0]
click at [84, 364] on div "D" at bounding box center [75, 359] width 18 height 10
click at [327, 248] on div "C" at bounding box center [248, 243] width 155 height 10
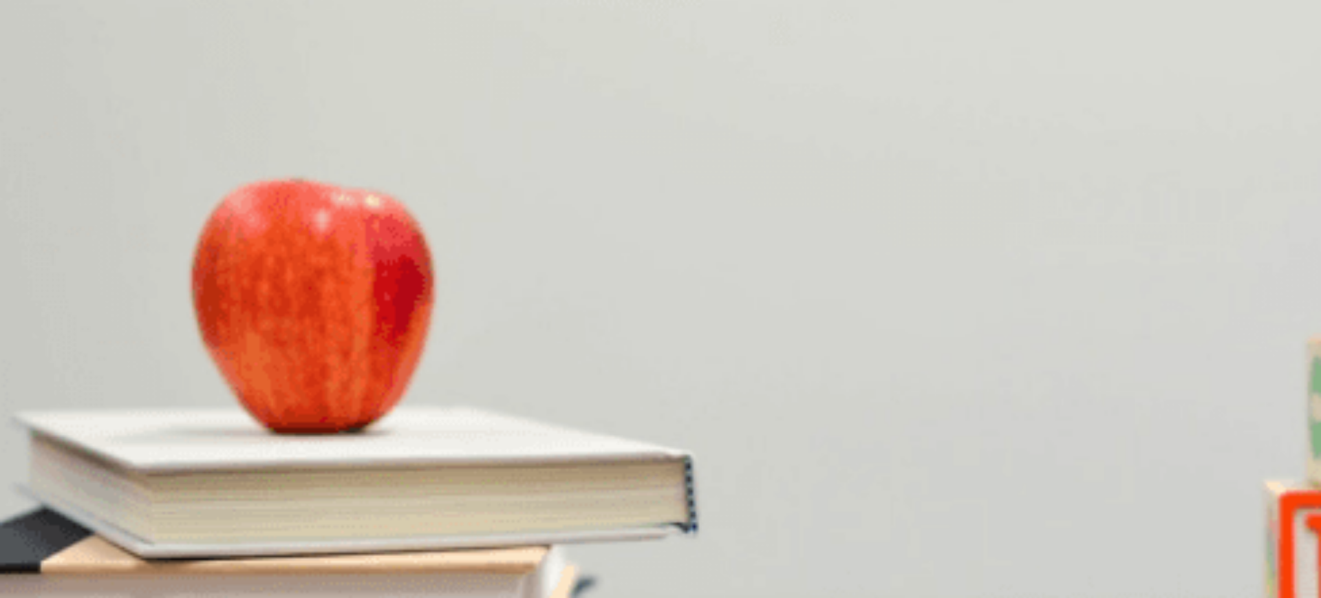
click at [389, 426] on button "D Buy the laptop" at bounding box center [358, 421] width 61 height 23
click at [109, 294] on button "A Reliable customer support" at bounding box center [54, 305] width 109 height 23
click at [34, 469] on div "A" at bounding box center [17, 474] width 33 height 10
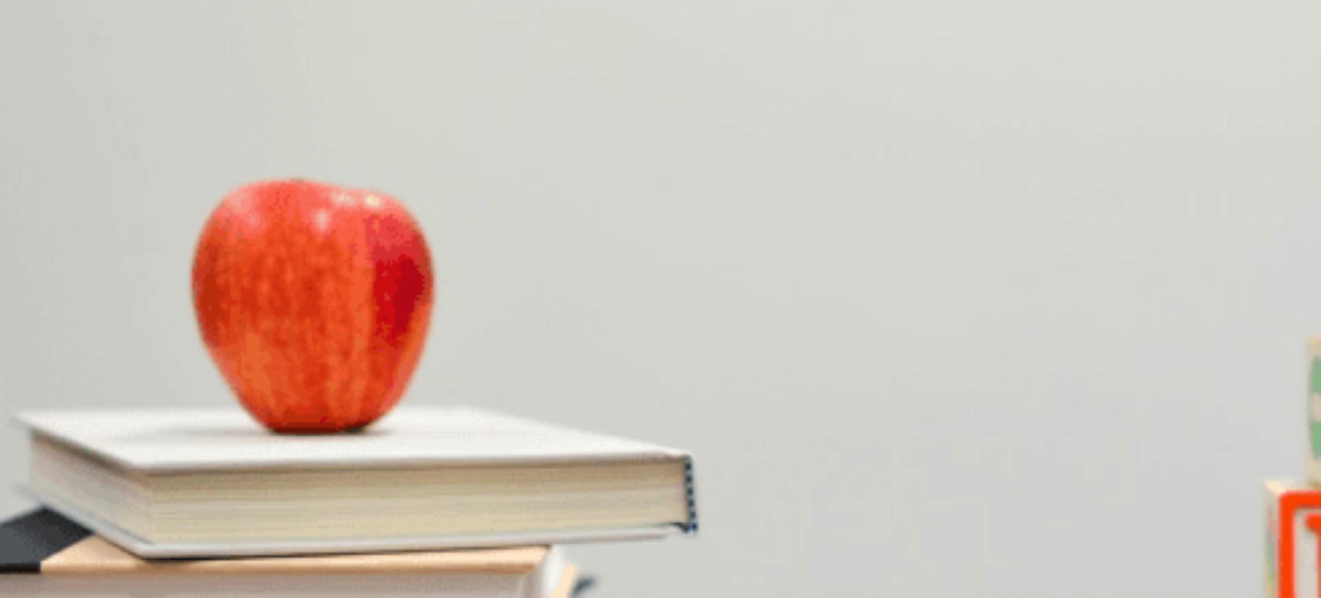
scroll to position [1197, 0]
click at [39, 71] on button "Continue" at bounding box center [19, 97] width 39 height 52
drag, startPoint x: 514, startPoint y: 422, endPoint x: 695, endPoint y: 443, distance: 182.8
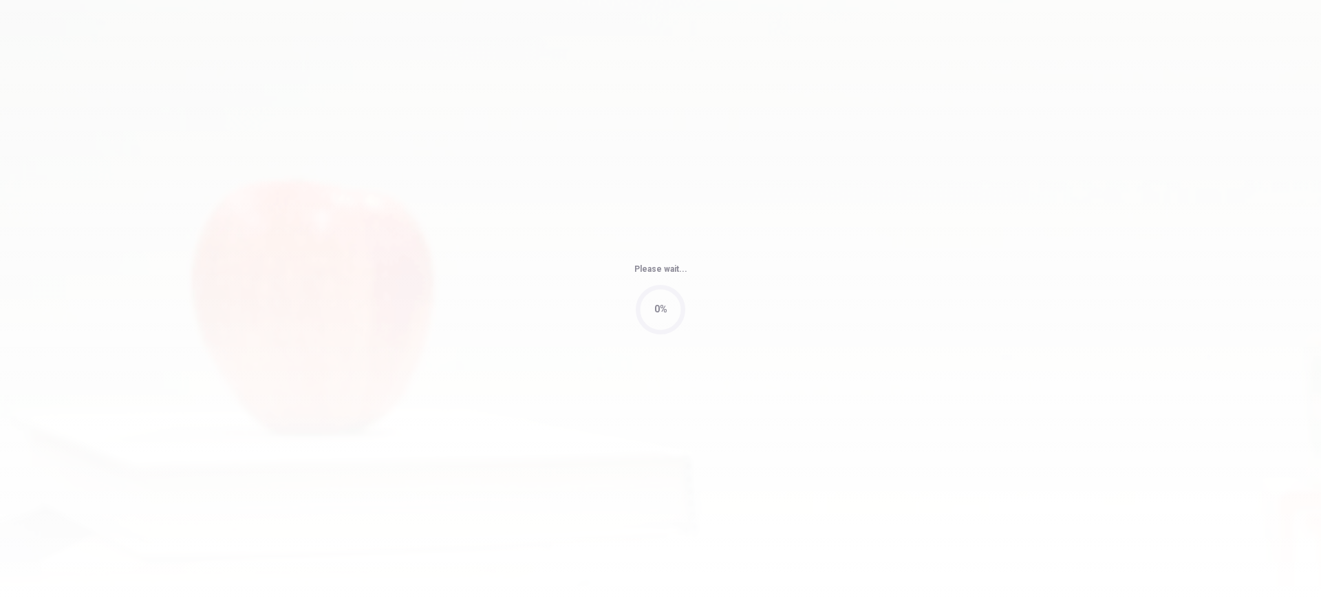
type input "48"
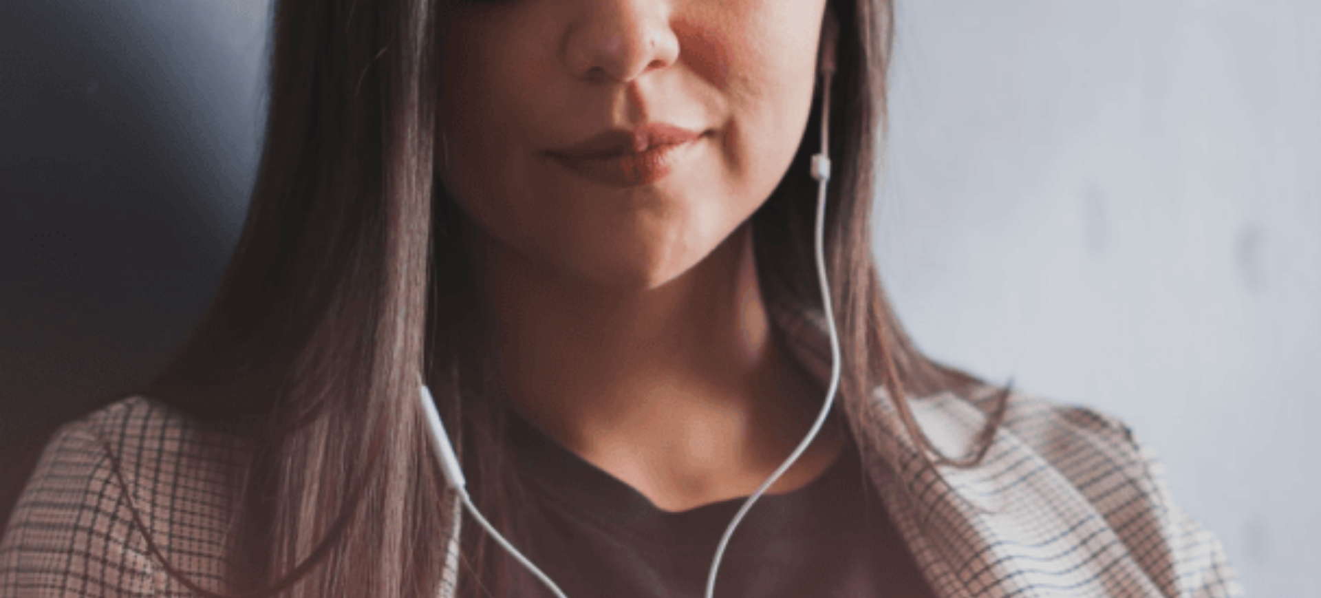
scroll to position [0, 0]
click at [39, 71] on button "Continue" at bounding box center [19, 97] width 39 height 52
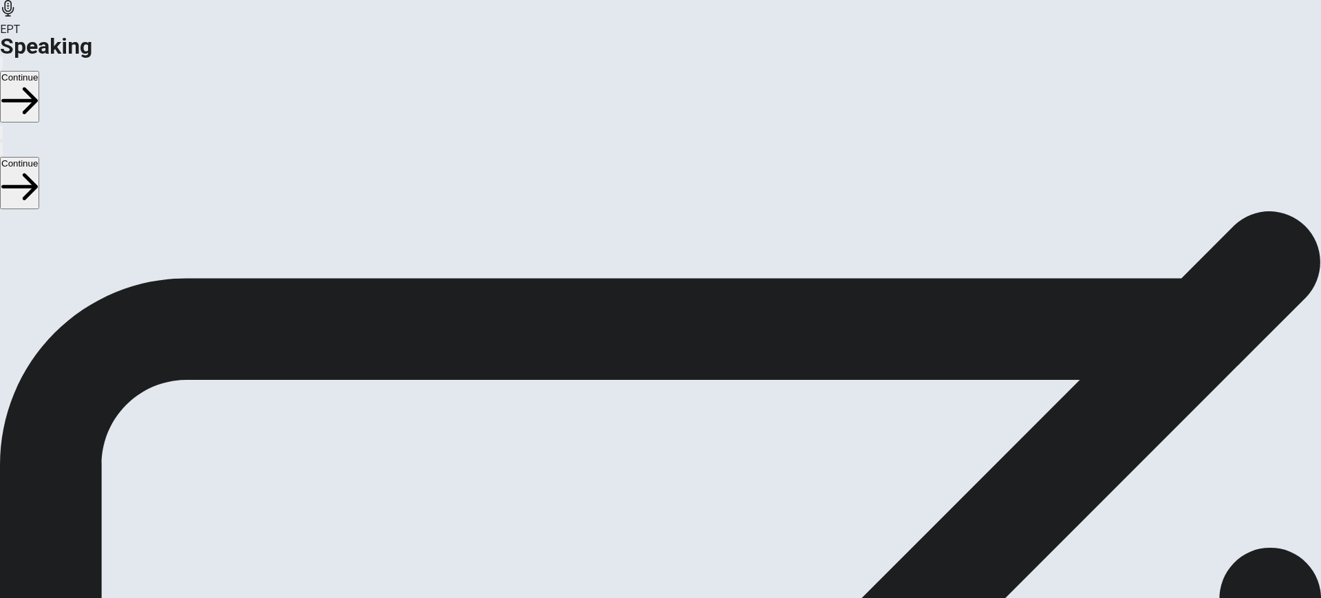
click at [645, 477] on button "Play Audio" at bounding box center [643, 492] width 3 height 13
click at [645, 477] on button "Pause Audio" at bounding box center [643, 492] width 3 height 13
click at [39, 71] on button "Continue" at bounding box center [19, 97] width 39 height 52
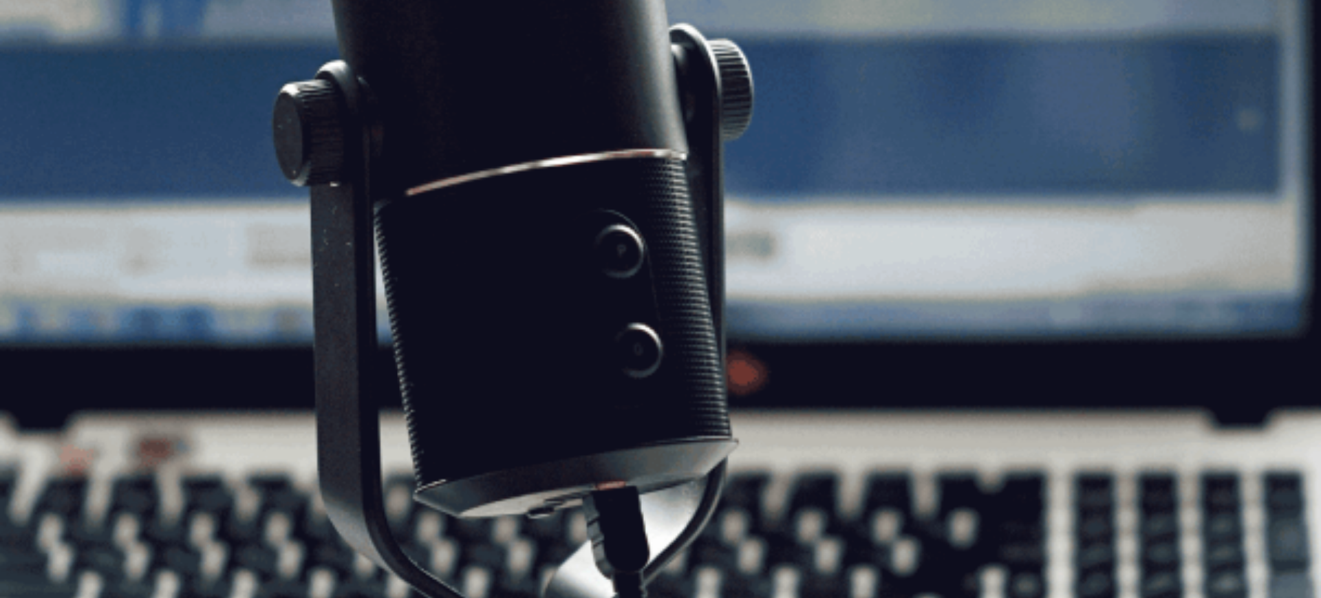
scroll to position [145, 0]
click at [39, 71] on button "Continue" at bounding box center [19, 97] width 39 height 52
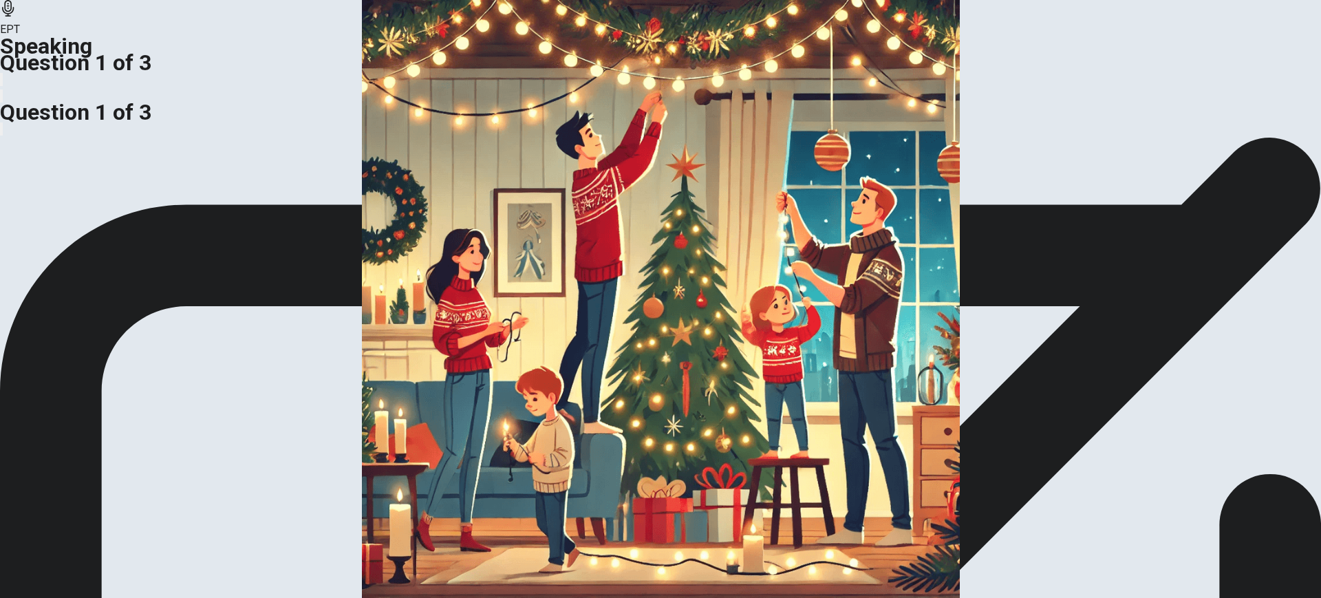
scroll to position [86, 0]
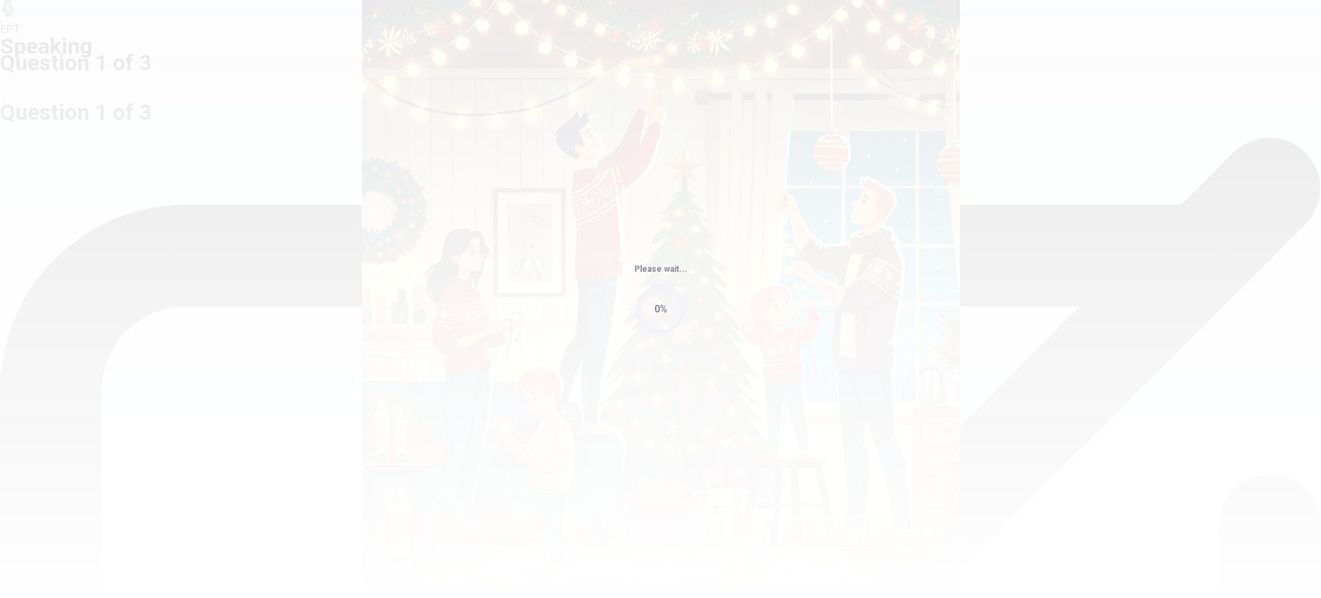
scroll to position [0, 0]
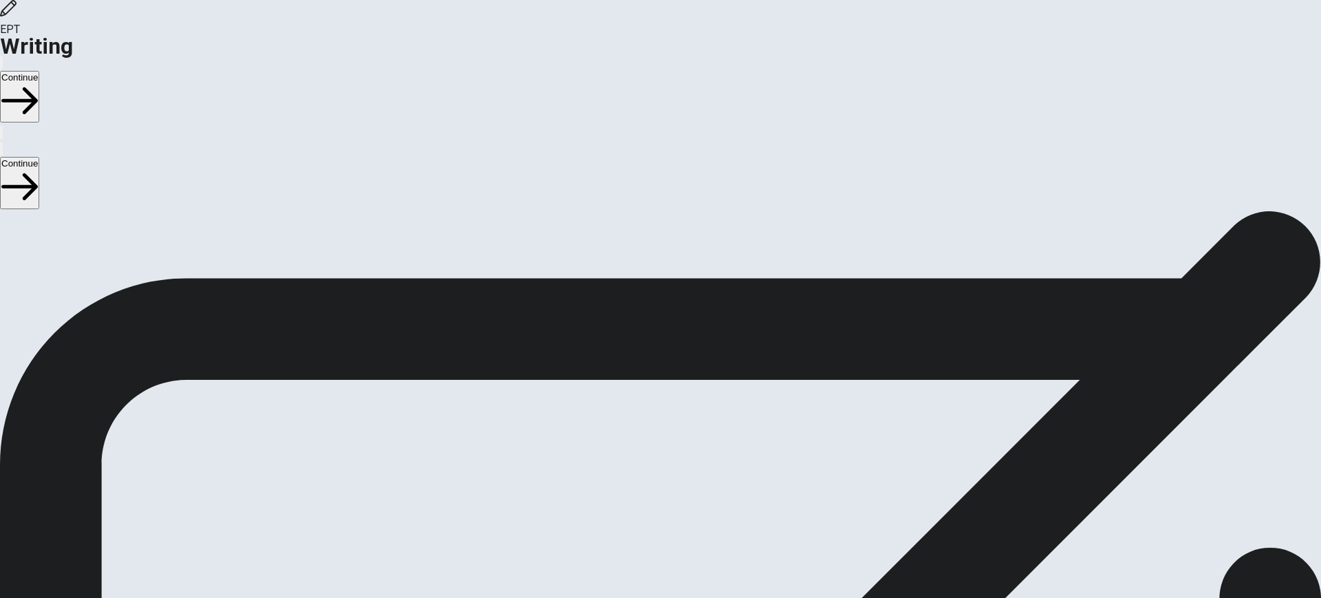
click at [39, 71] on button "Continue" at bounding box center [19, 97] width 39 height 52
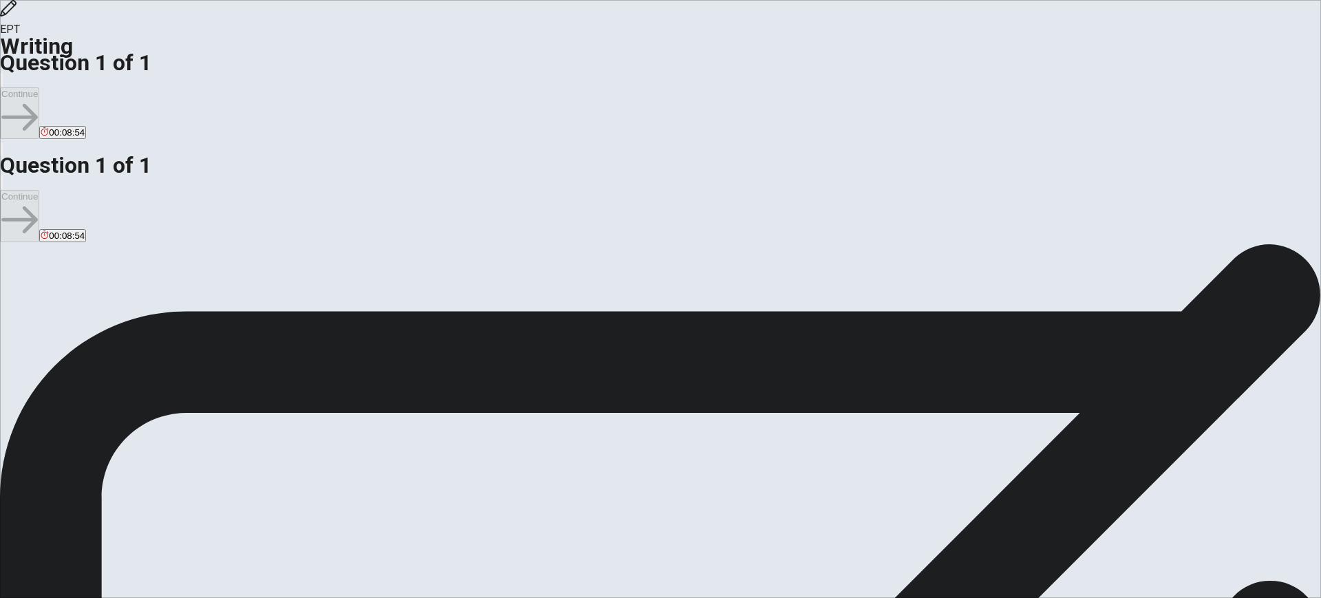
type textarea "M"
drag, startPoint x: 777, startPoint y: 188, endPoint x: 771, endPoint y: 174, distance: 14.8
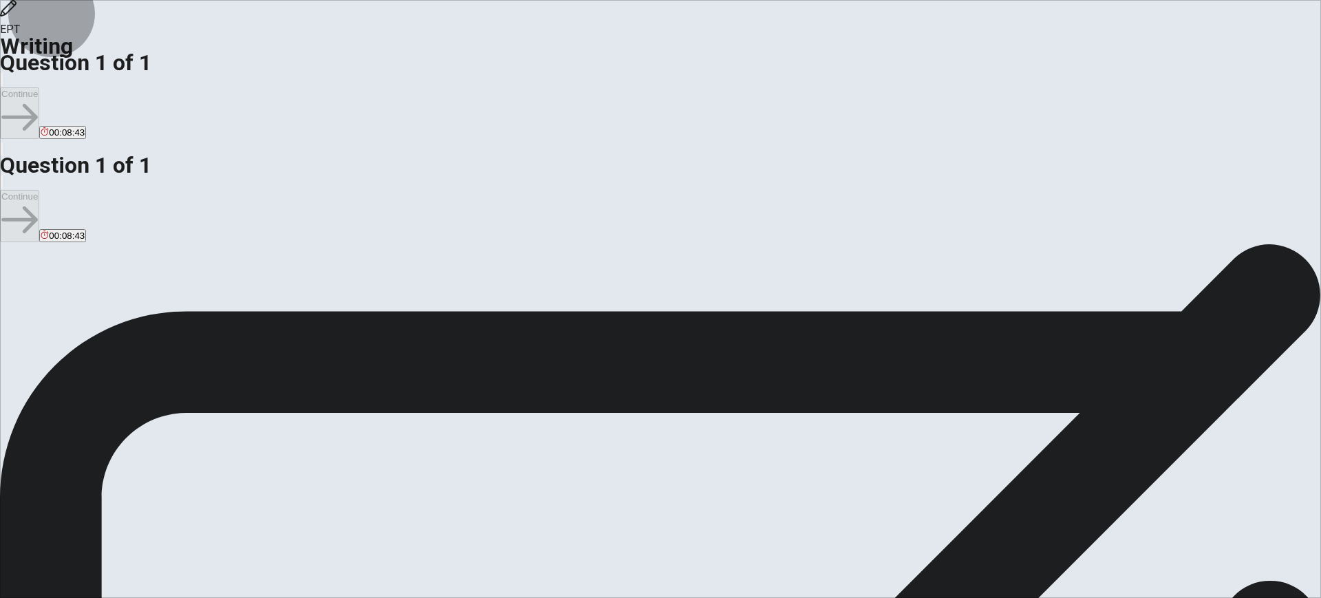
type textarea "S"
drag, startPoint x: 783, startPoint y: 266, endPoint x: 681, endPoint y: 142, distance: 160.7
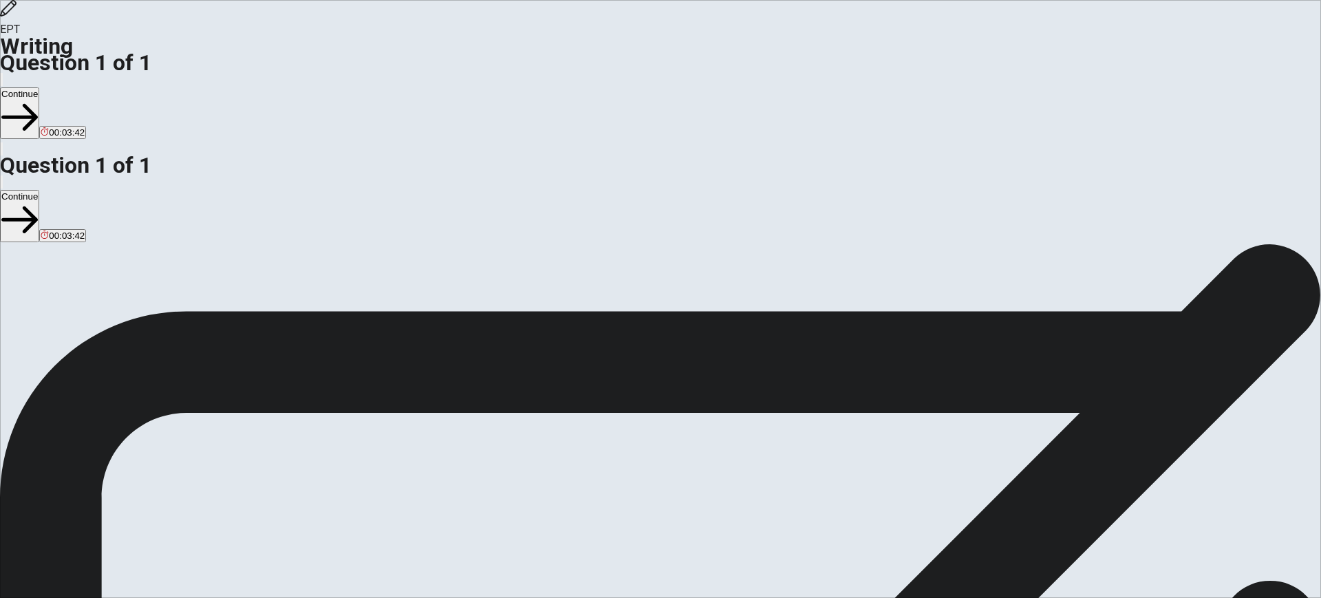
type textarea "One of the biggest challenges in my life was about my education. I wanted apply…"
click at [39, 87] on button "Continue" at bounding box center [19, 113] width 39 height 52
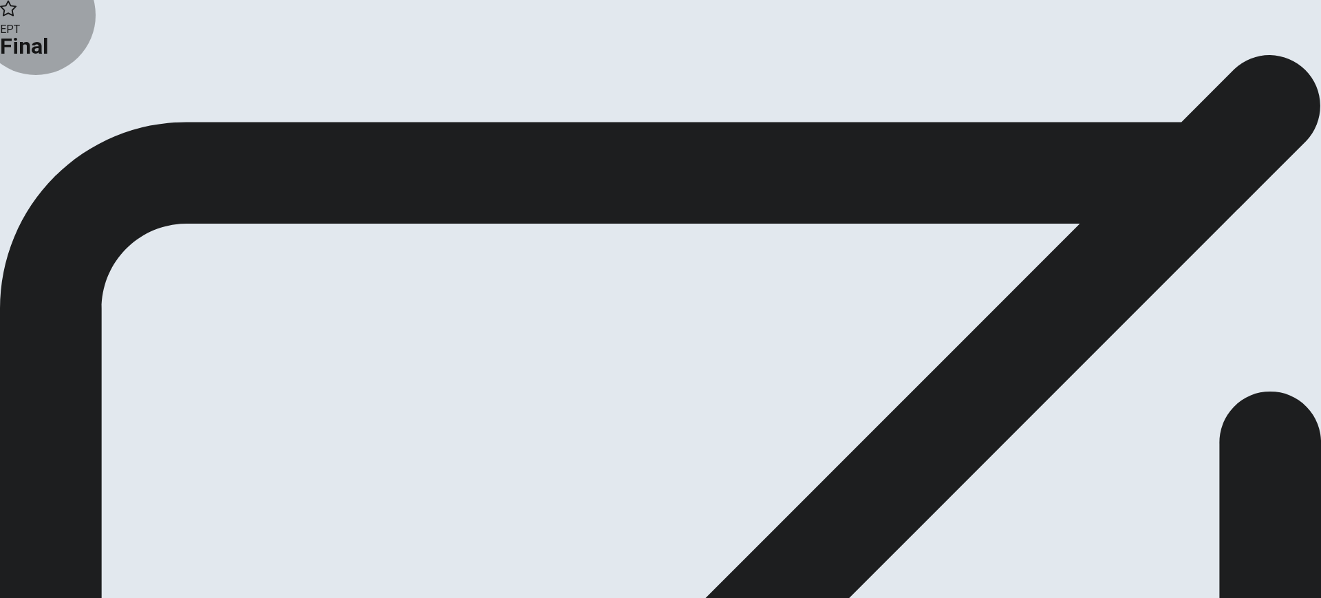
click at [56, 122] on button "Continue" at bounding box center [28, 113] width 56 height 19
